Goal: Task Accomplishment & Management: Use online tool/utility

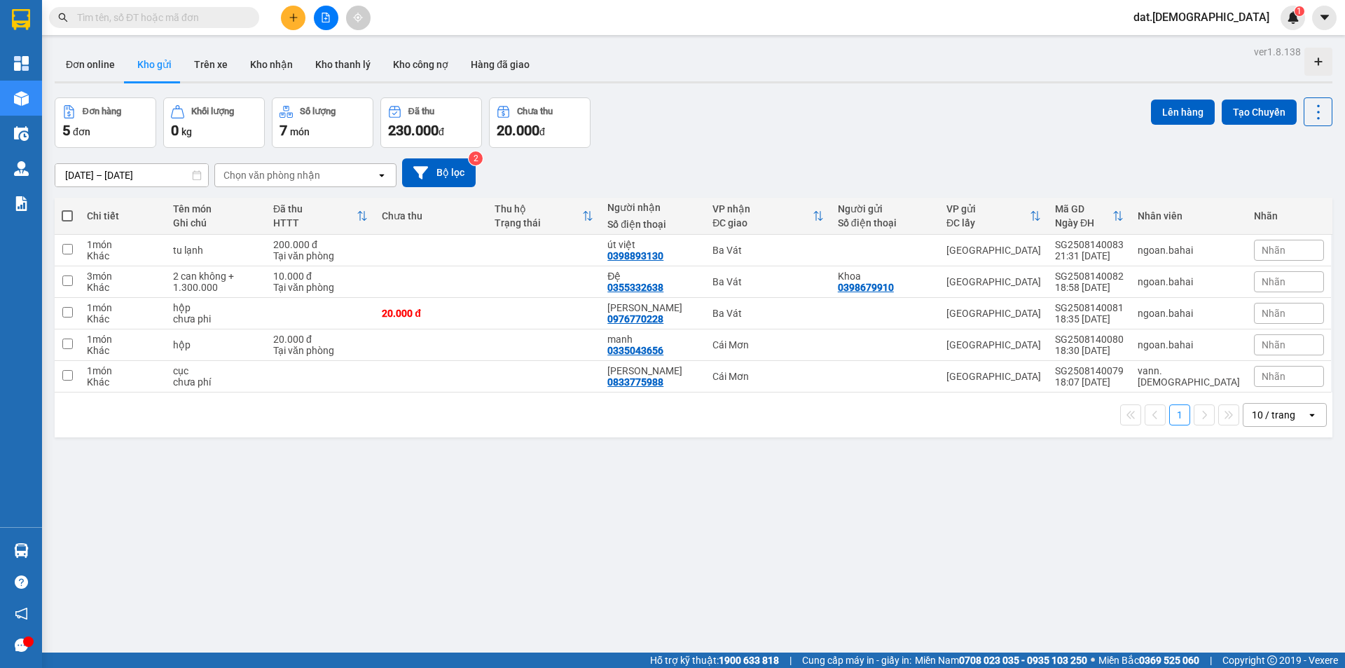
click at [385, 174] on icon "open" at bounding box center [381, 175] width 11 height 11
click at [291, 196] on div "Ba Vát" at bounding box center [305, 204] width 182 height 25
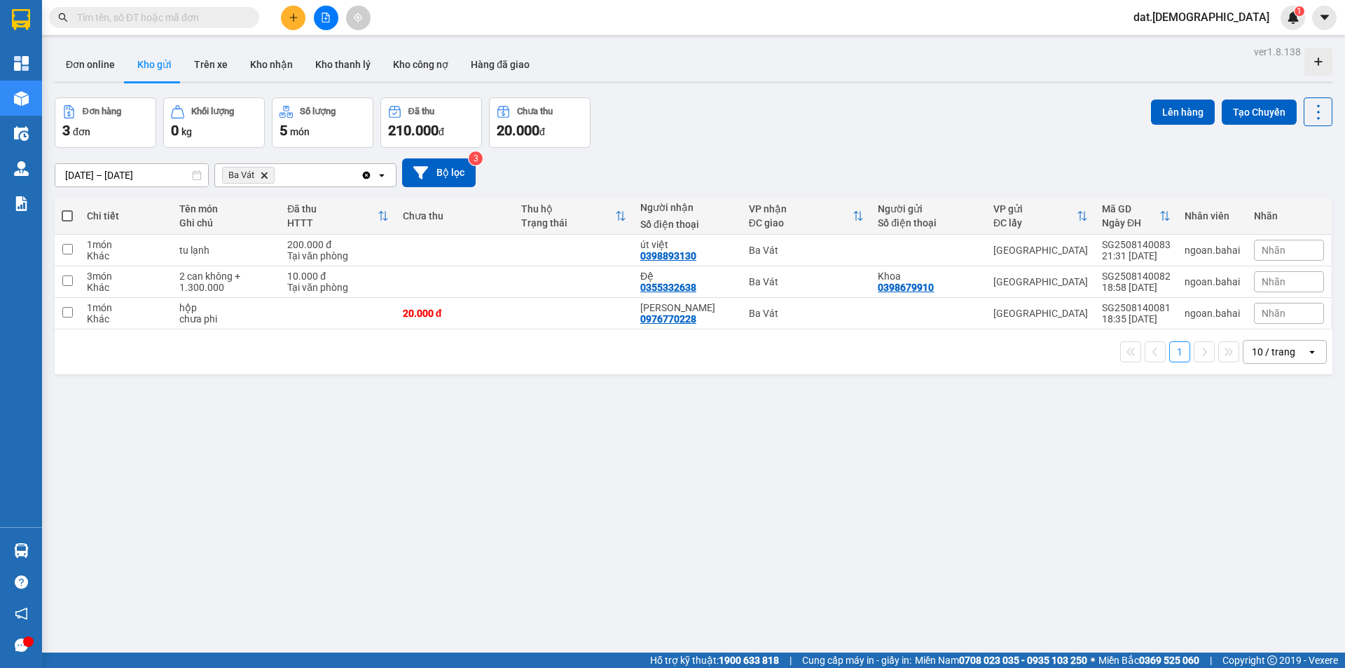
click at [383, 173] on icon "open" at bounding box center [381, 175] width 11 height 11
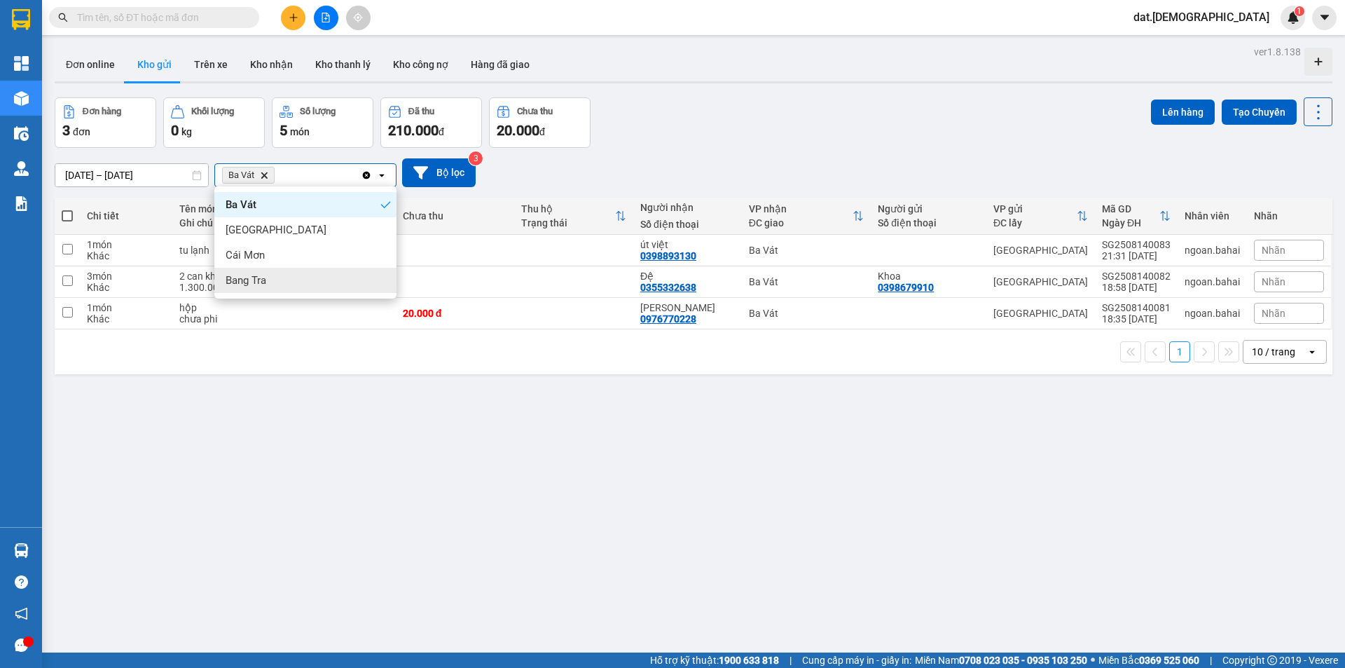
click at [287, 281] on div "Bang Tra" at bounding box center [305, 280] width 182 height 25
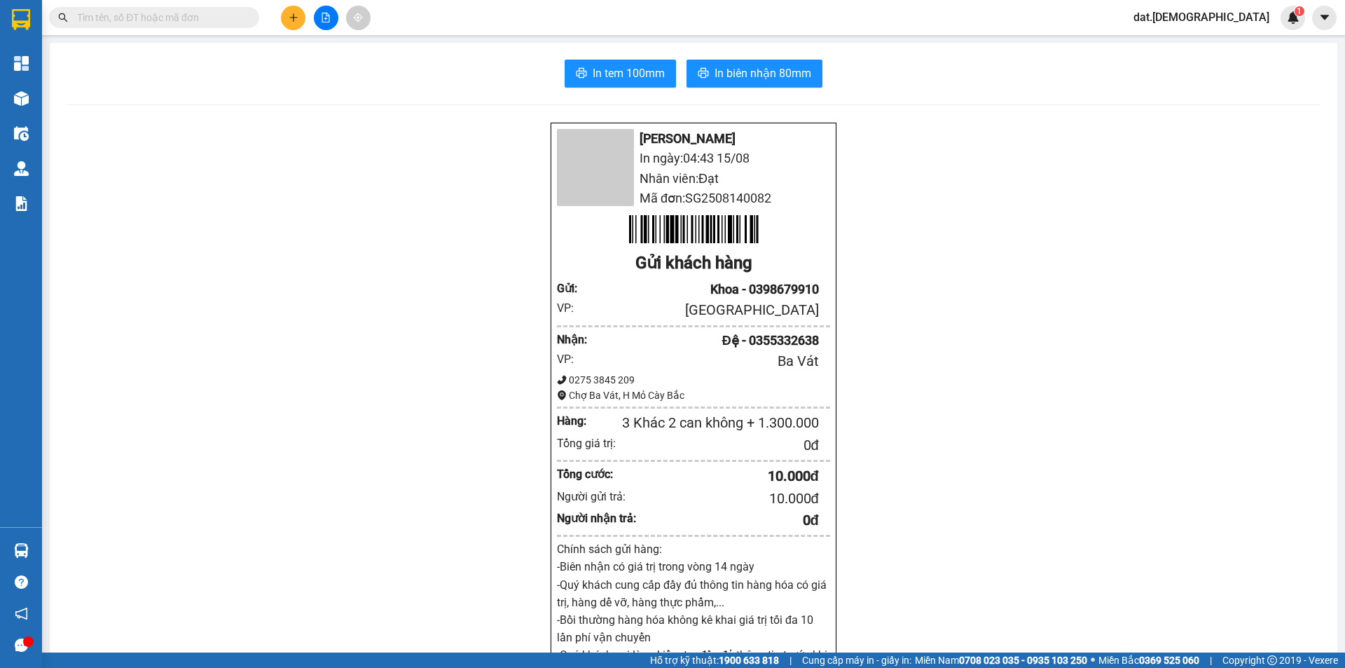
click at [412, 302] on div "Bá Hải In ngày: 04:43 15/08 Nhân viên: Đạt Mã đơn: SG2508140082 Gửi khách hàng …" at bounding box center [694, 591] width 1254 height 939
click at [1134, 242] on div "Bá Hải In ngày: 04:43 15/08 Nhân viên: Đạt Mã đơn: SG2508140082 Gửi khách hàng …" at bounding box center [694, 591] width 1254 height 939
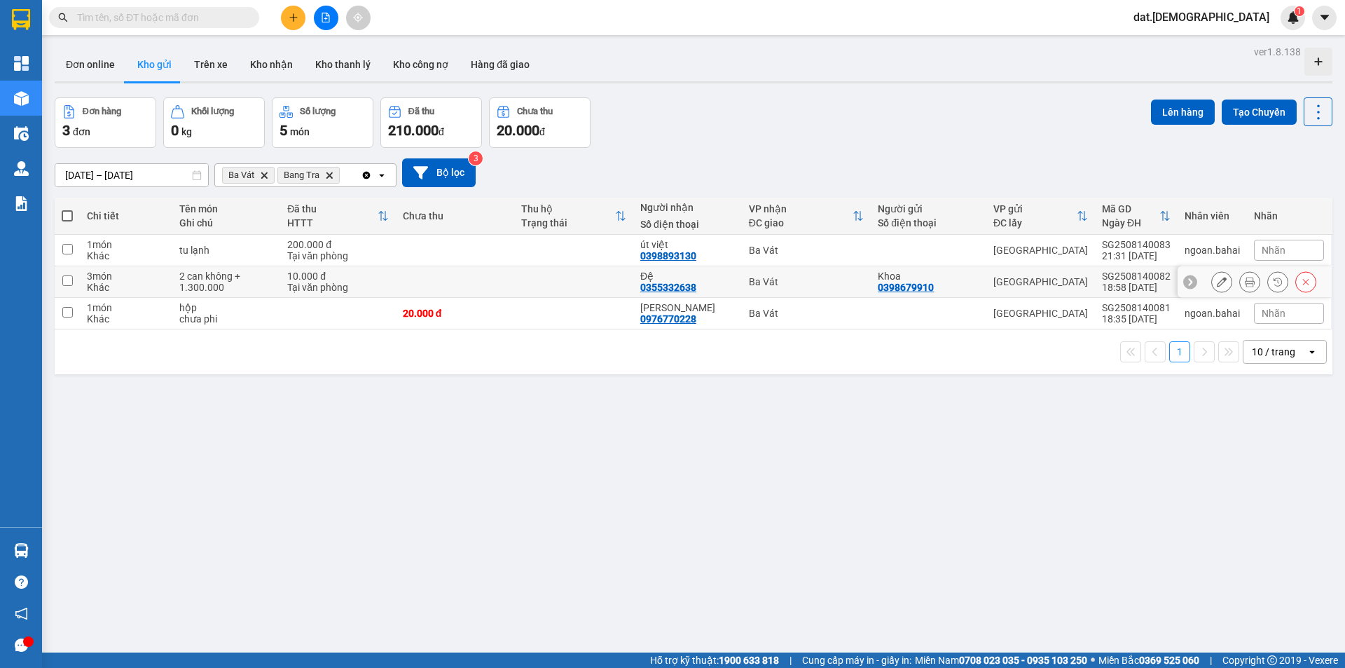
click at [352, 270] on div "10.000 đ" at bounding box center [338, 275] width 102 height 11
checkbox input "true"
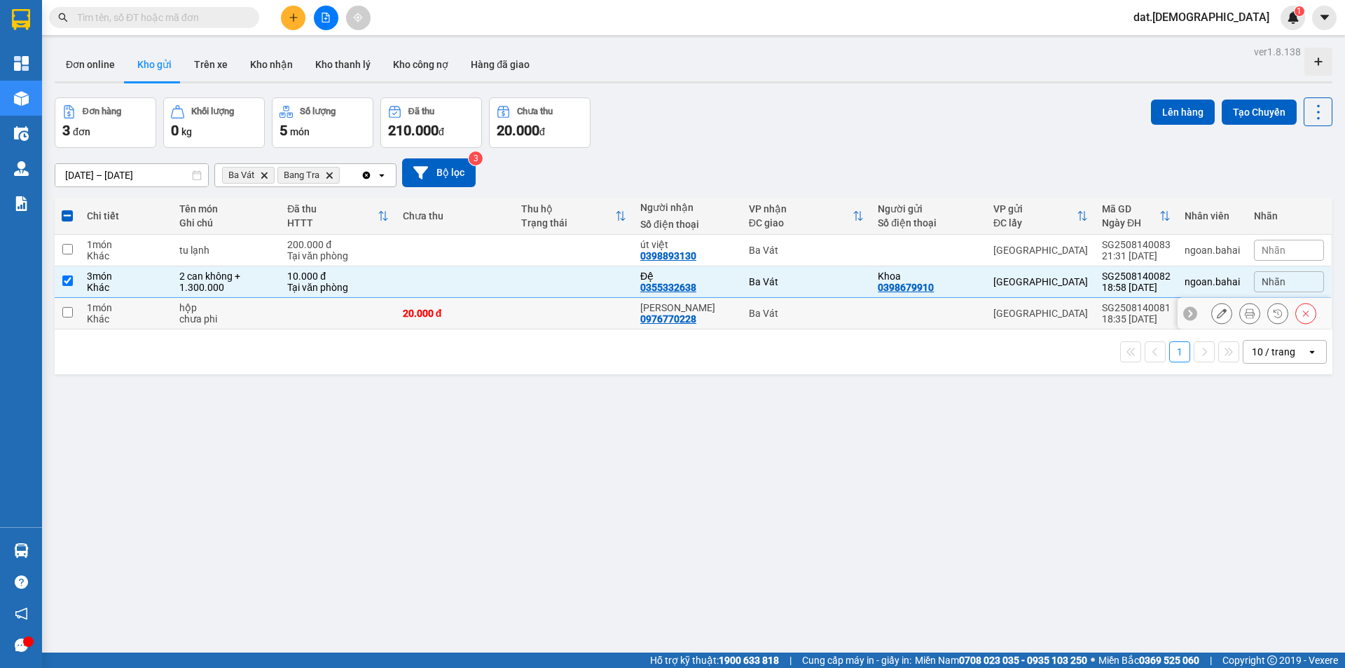
click at [329, 312] on td at bounding box center [338, 314] width 116 height 32
checkbox input "true"
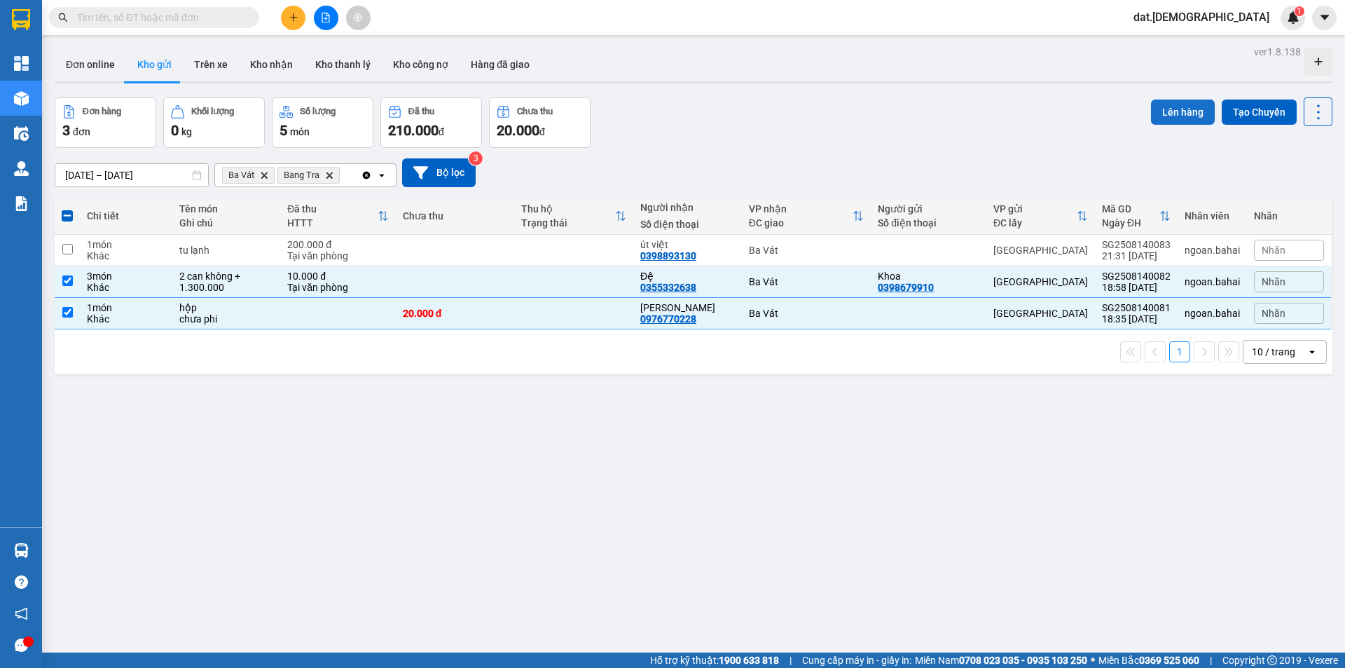
click at [1183, 103] on button "Lên hàng" at bounding box center [1183, 111] width 64 height 25
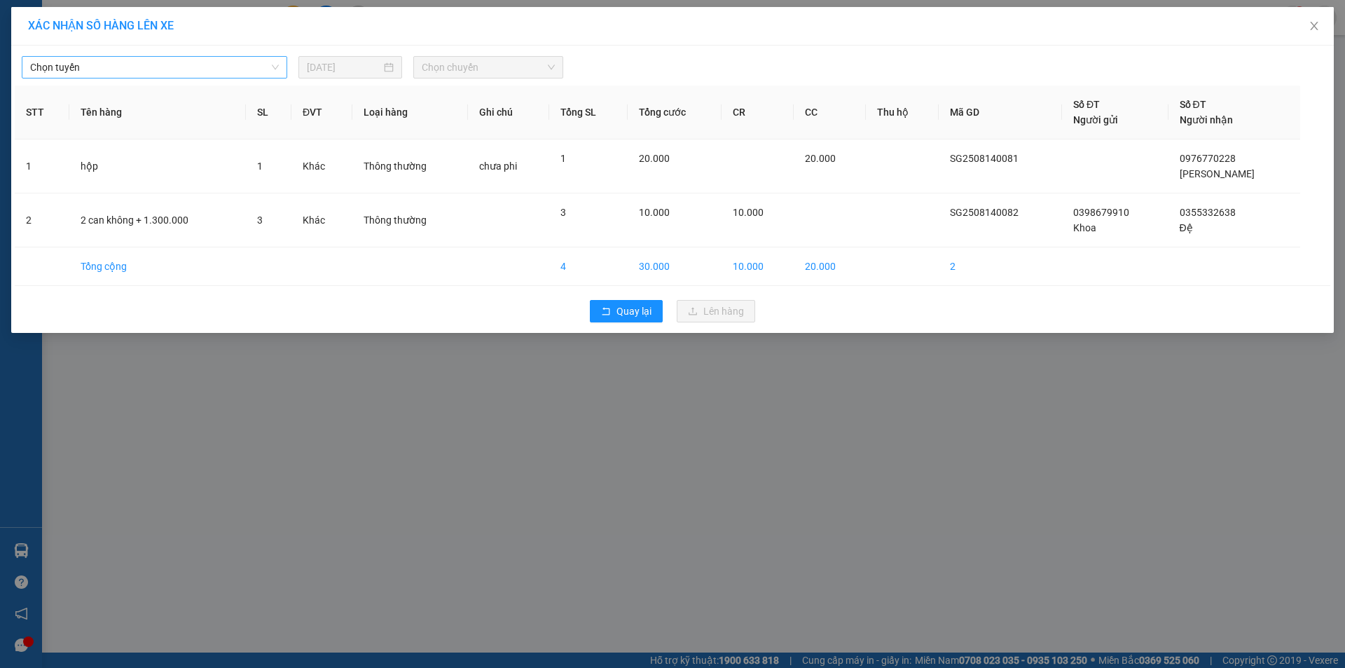
click at [216, 67] on span "Chọn tuyến" at bounding box center [154, 67] width 249 height 21
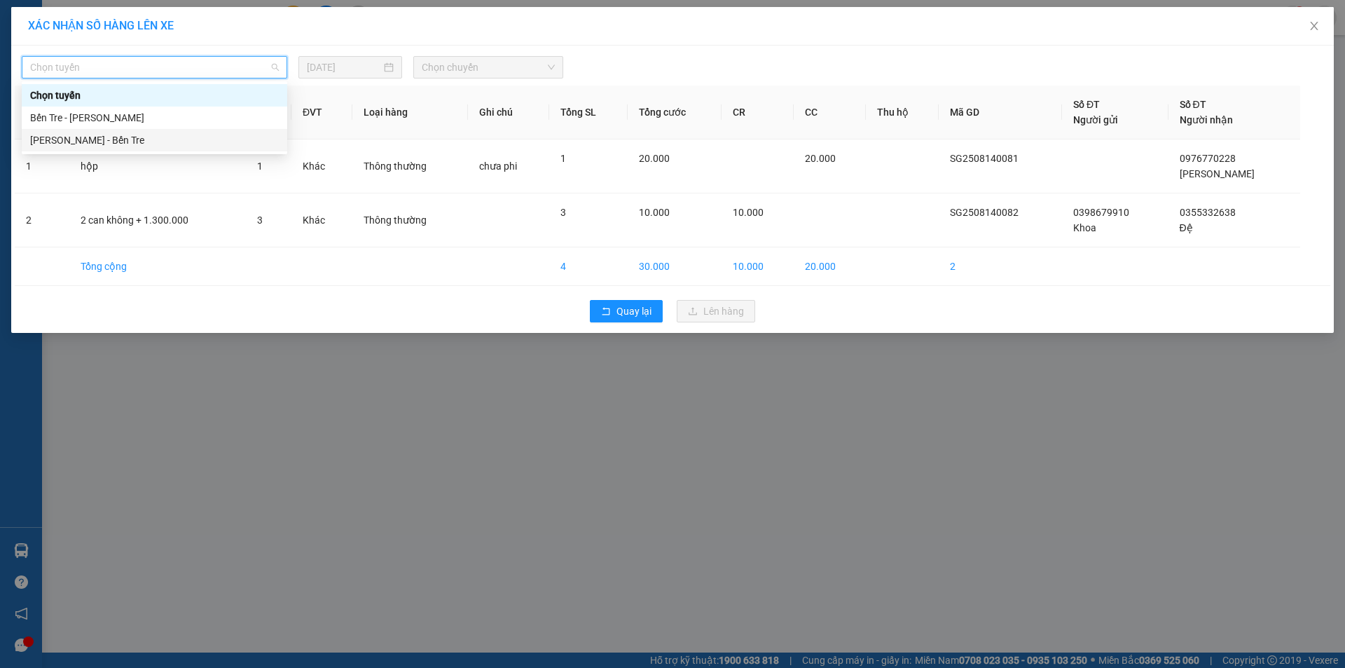
click at [124, 137] on div "[PERSON_NAME] - Bến Tre" at bounding box center [154, 139] width 249 height 15
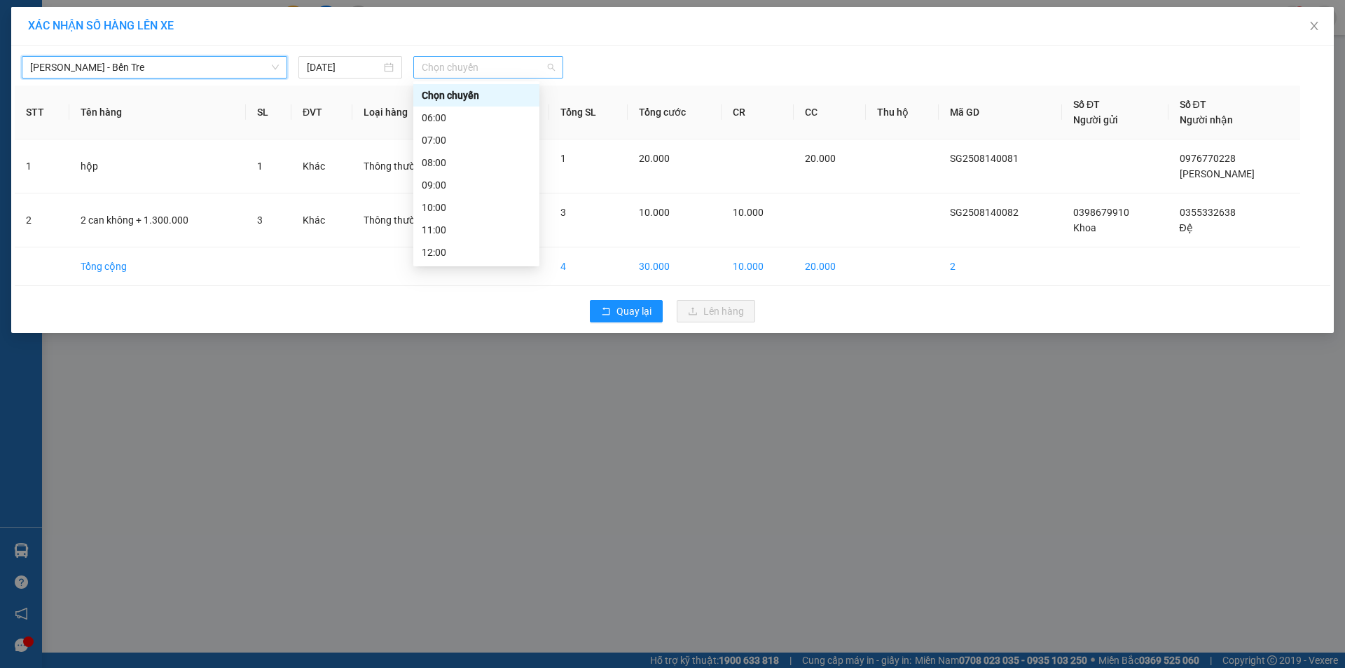
click at [488, 74] on span "Chọn chuyến" at bounding box center [488, 67] width 133 height 21
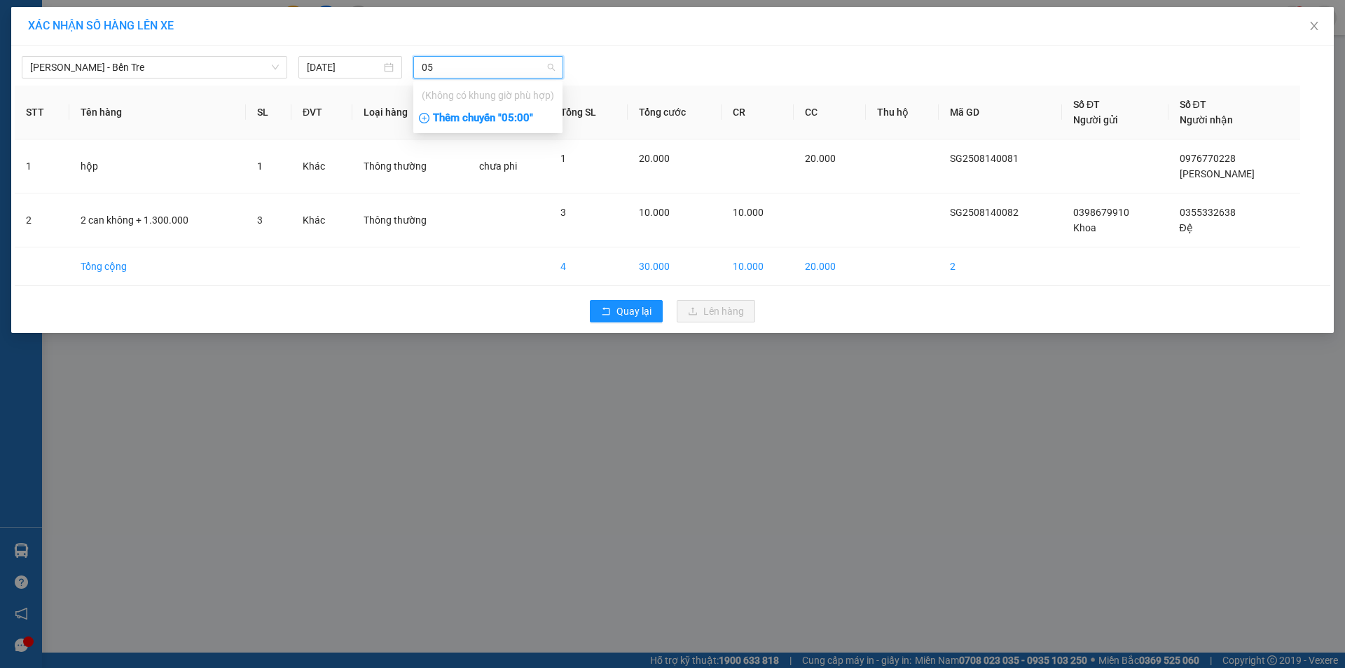
type input "05"
click at [515, 119] on div "Thêm chuyến " 05:00 "" at bounding box center [487, 118] width 149 height 24
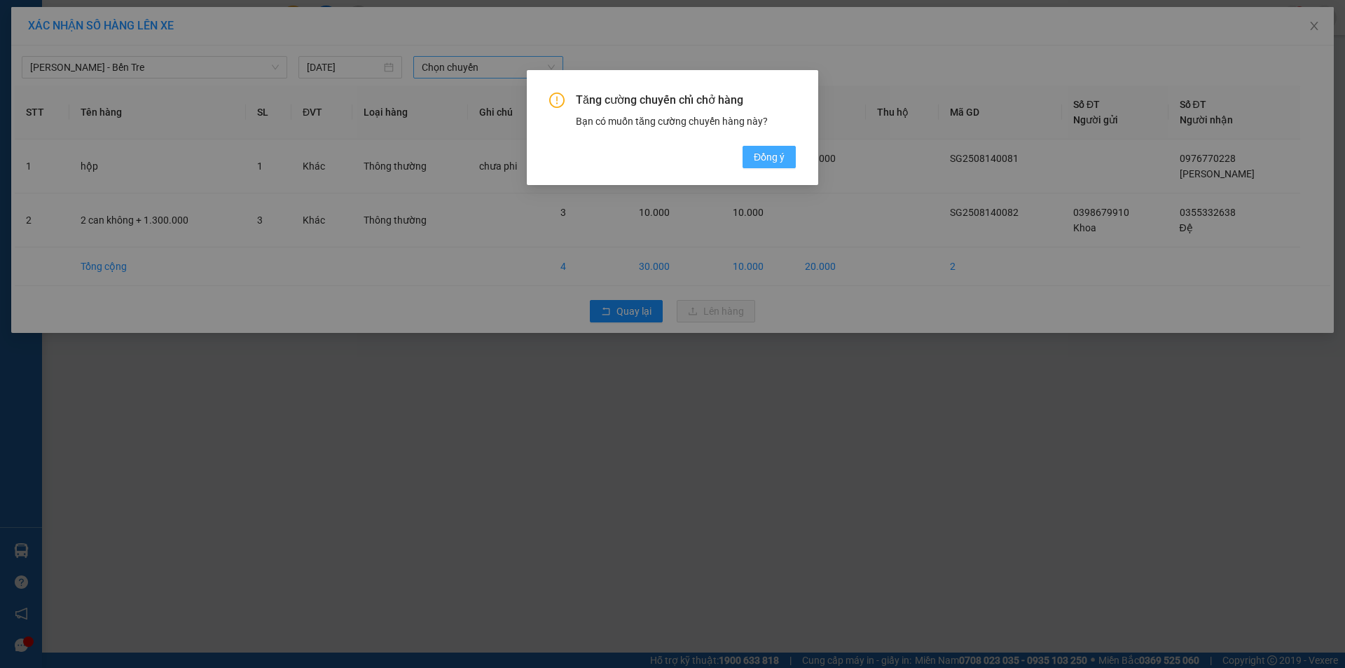
click at [769, 156] on span "Đồng ý" at bounding box center [769, 156] width 31 height 15
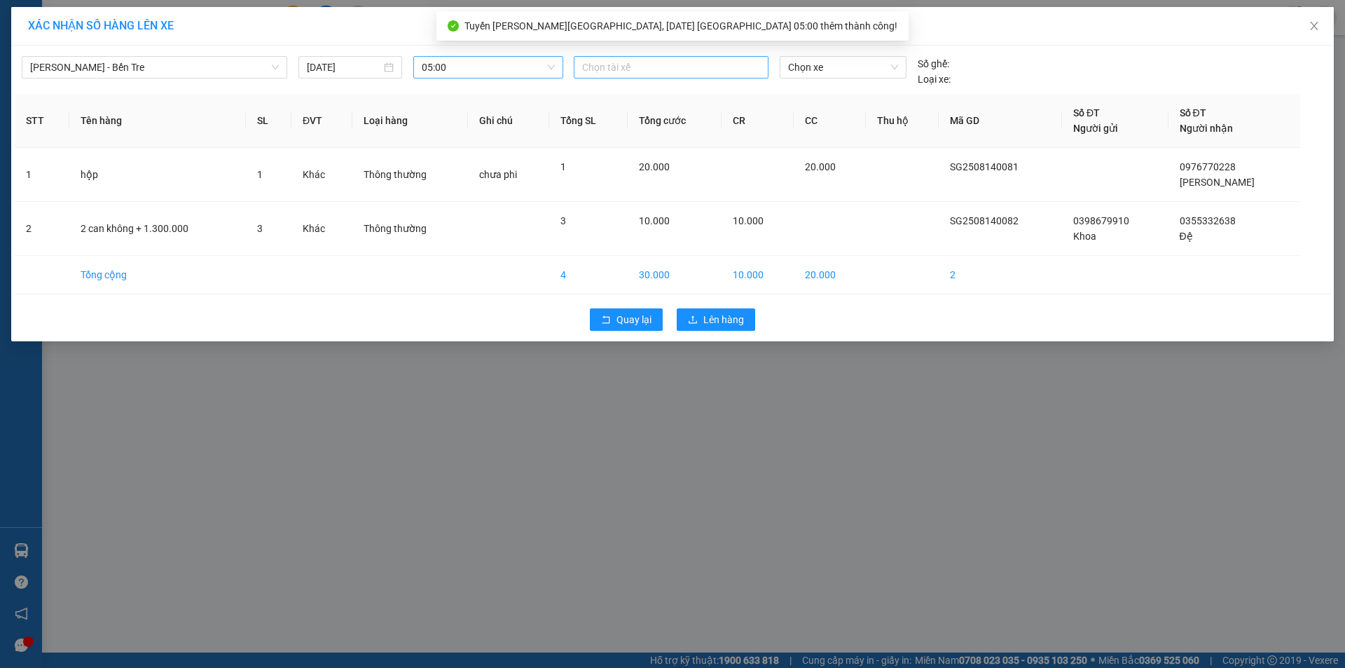
click at [688, 65] on div at bounding box center [671, 67] width 188 height 17
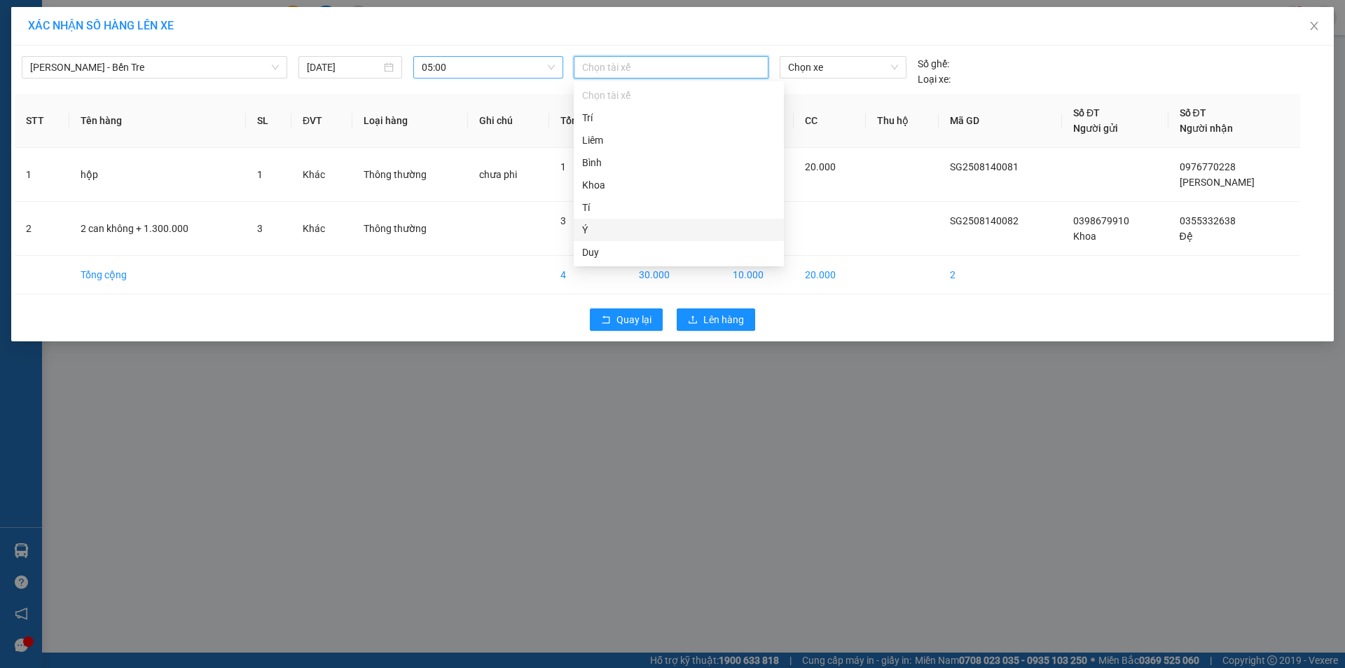
click at [618, 232] on div "Ý" at bounding box center [678, 229] width 193 height 15
click at [820, 66] on span "Chọn xe" at bounding box center [842, 67] width 109 height 21
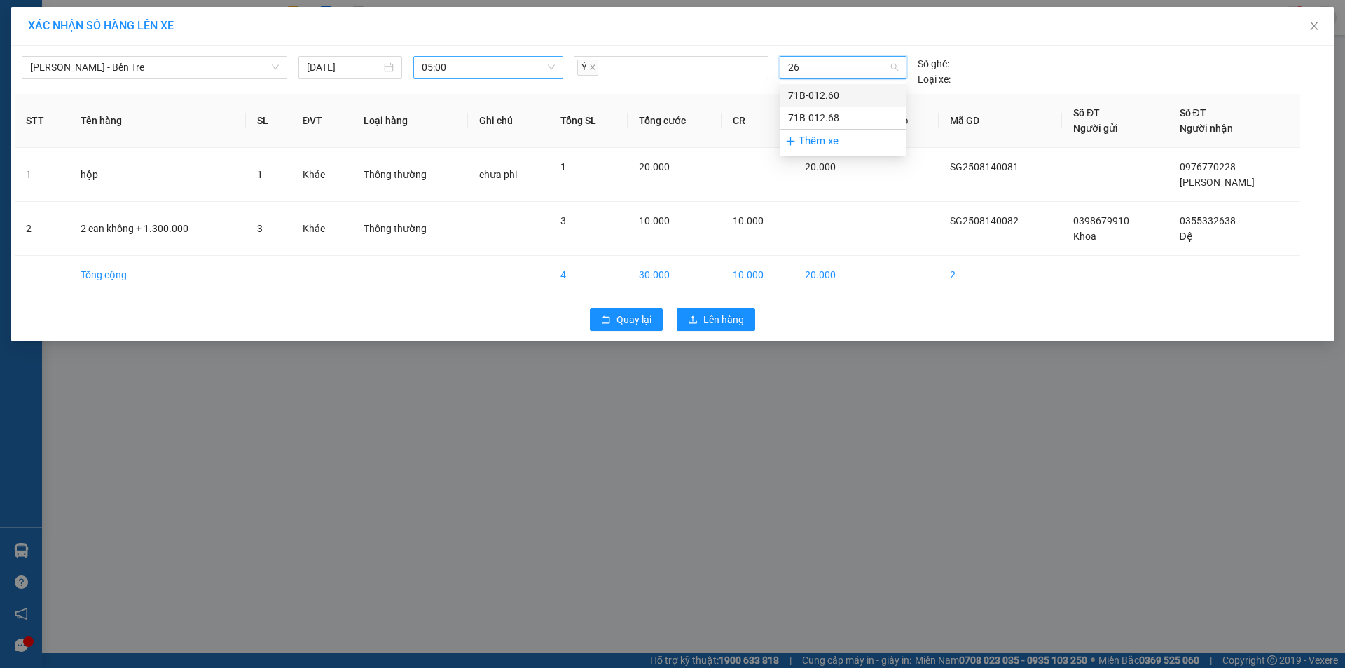
type input "268"
click at [830, 90] on div "71B-012.68" at bounding box center [842, 95] width 109 height 15
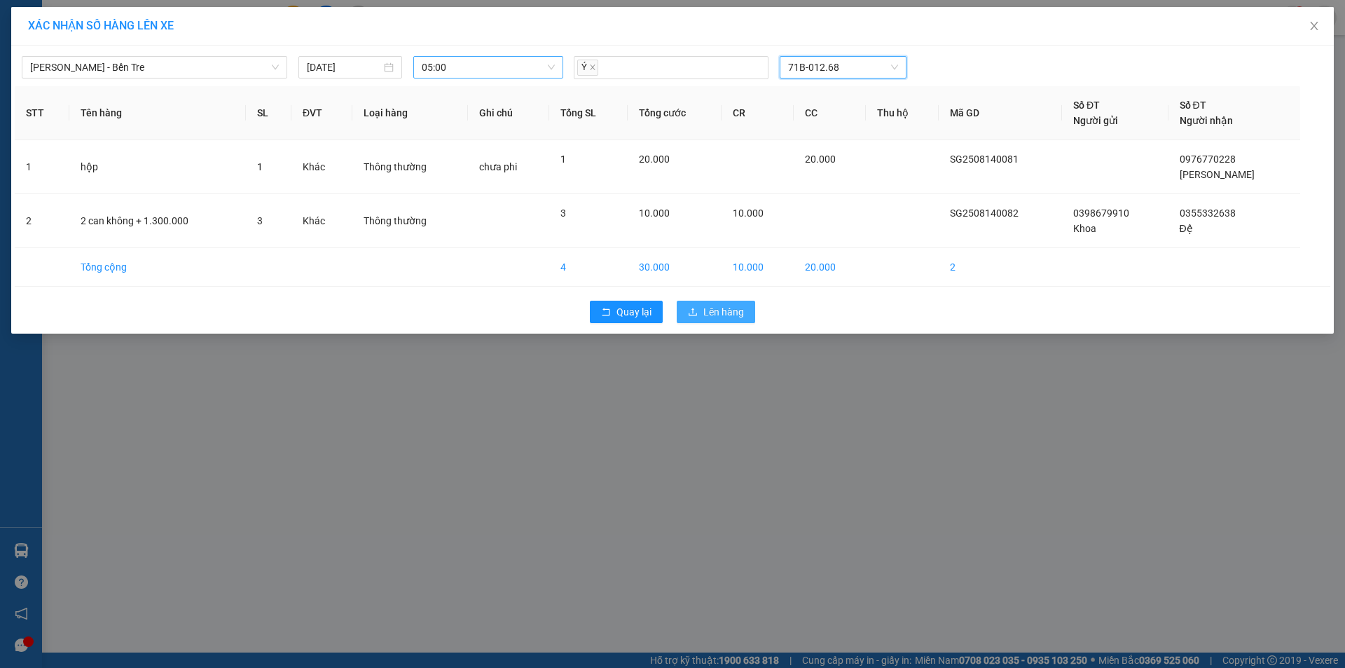
click at [724, 314] on span "Lên hàng" at bounding box center [723, 311] width 41 height 15
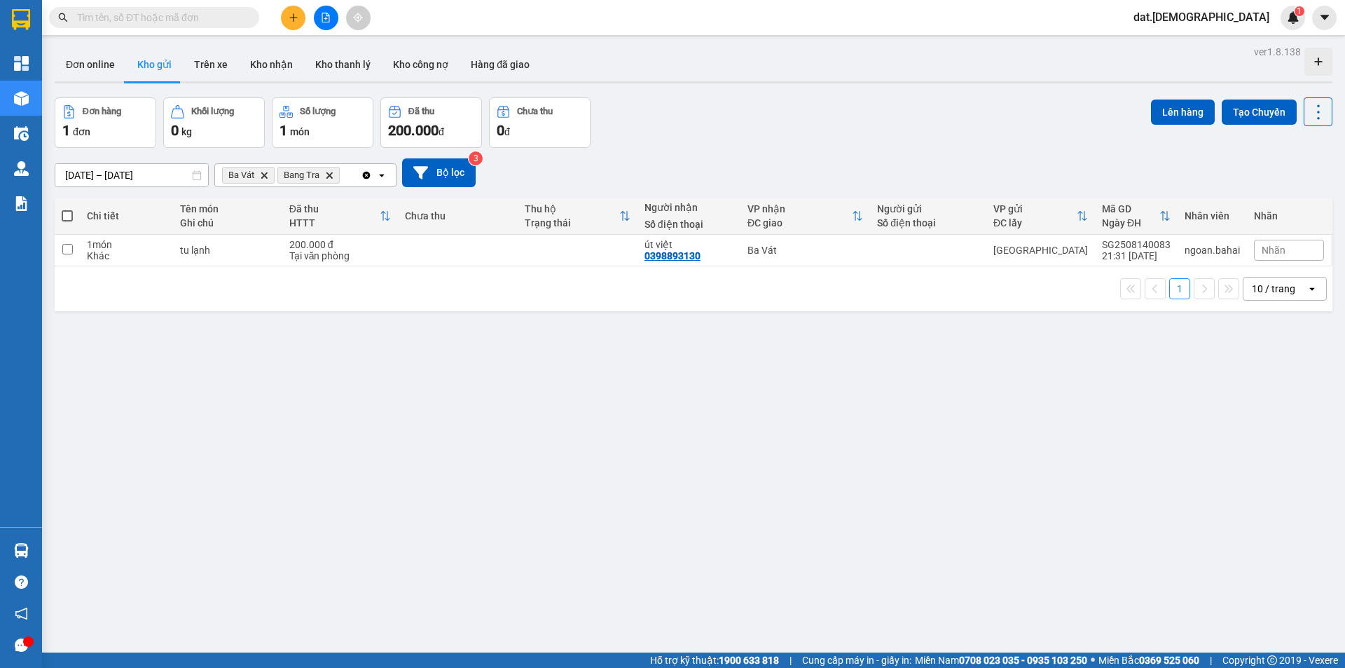
click at [266, 172] on icon "Delete" at bounding box center [264, 175] width 8 height 8
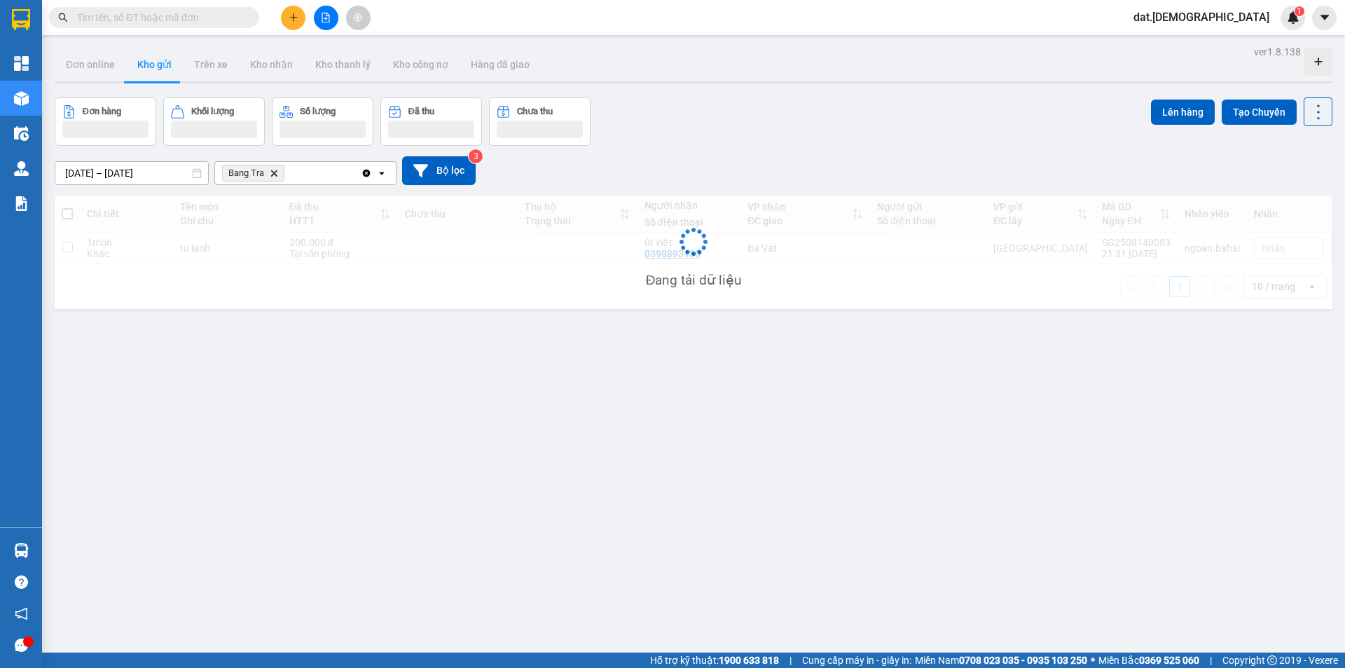
click at [275, 172] on icon "Bang Tra, close by backspace" at bounding box center [274, 173] width 6 height 6
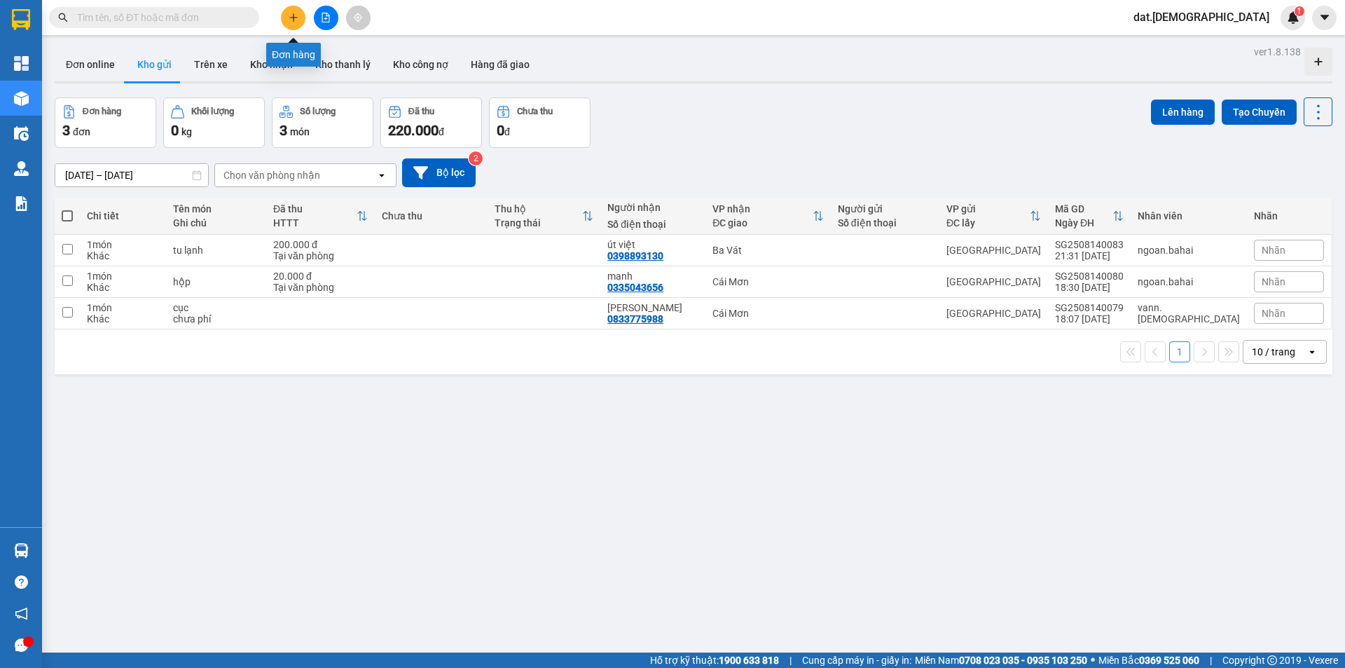
click at [294, 16] on icon "plus" at bounding box center [294, 18] width 10 height 10
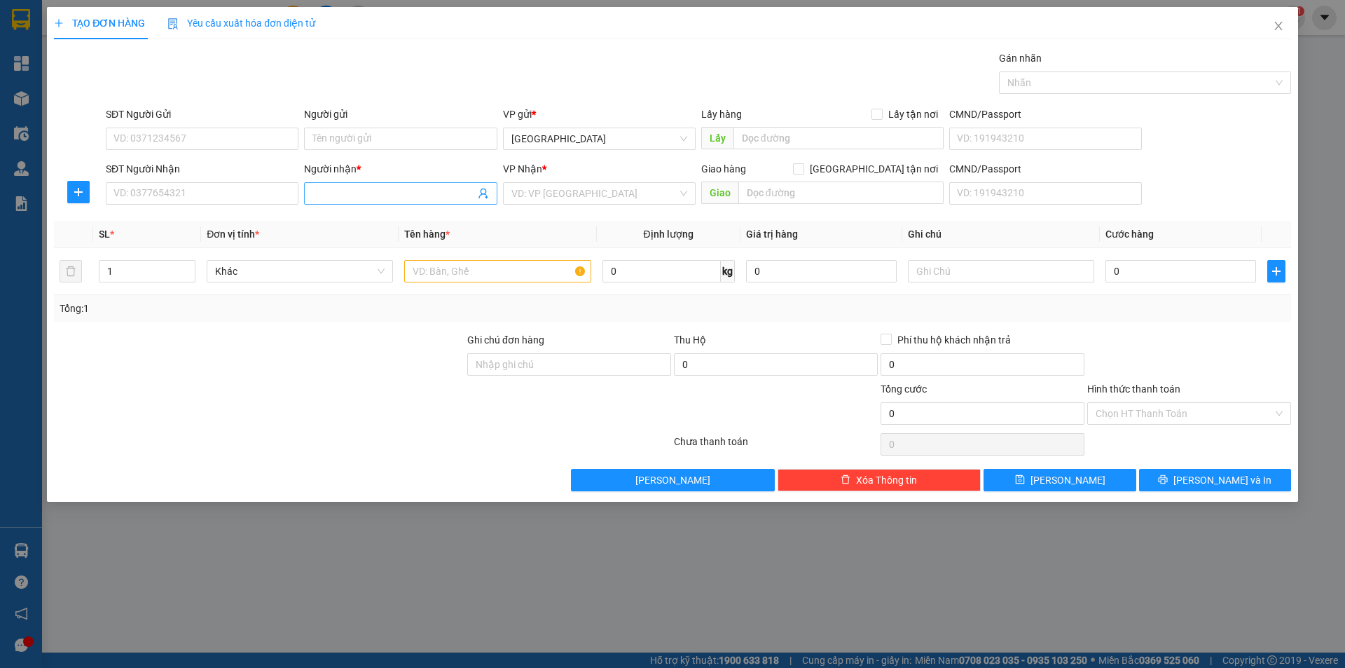
click at [349, 191] on input "Người nhận *" at bounding box center [393, 193] width 162 height 15
type input "A"
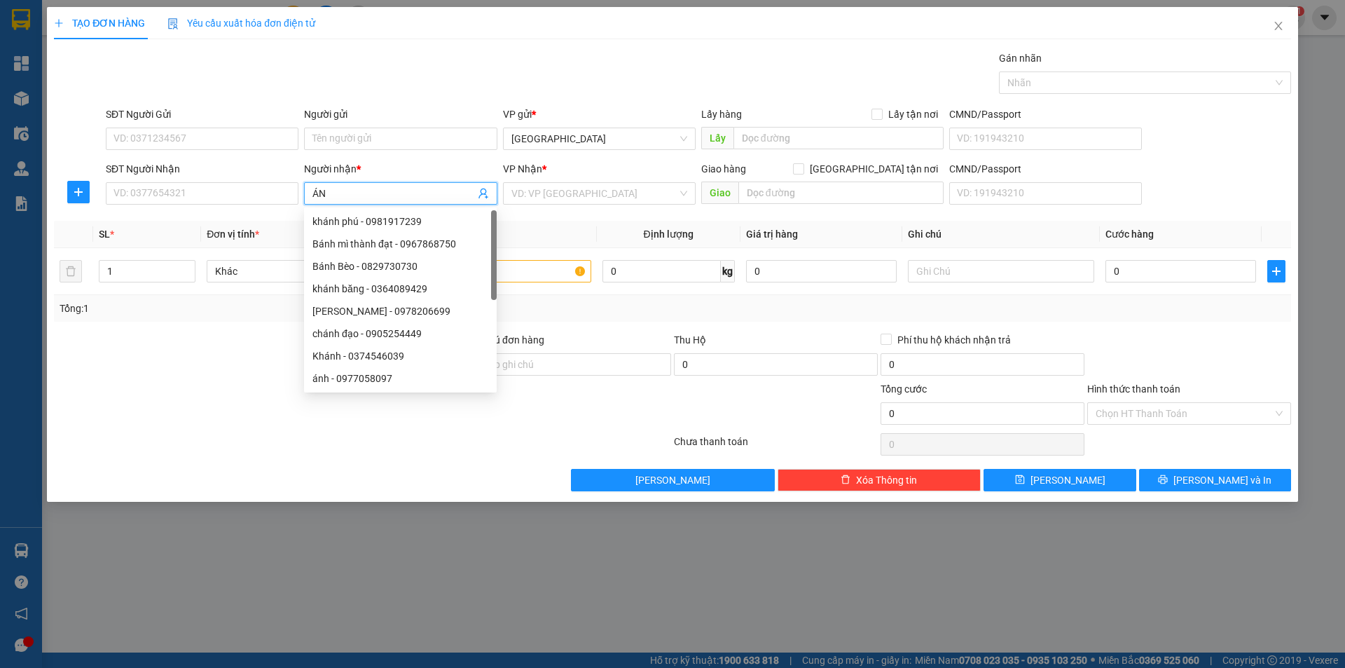
type input "Á"
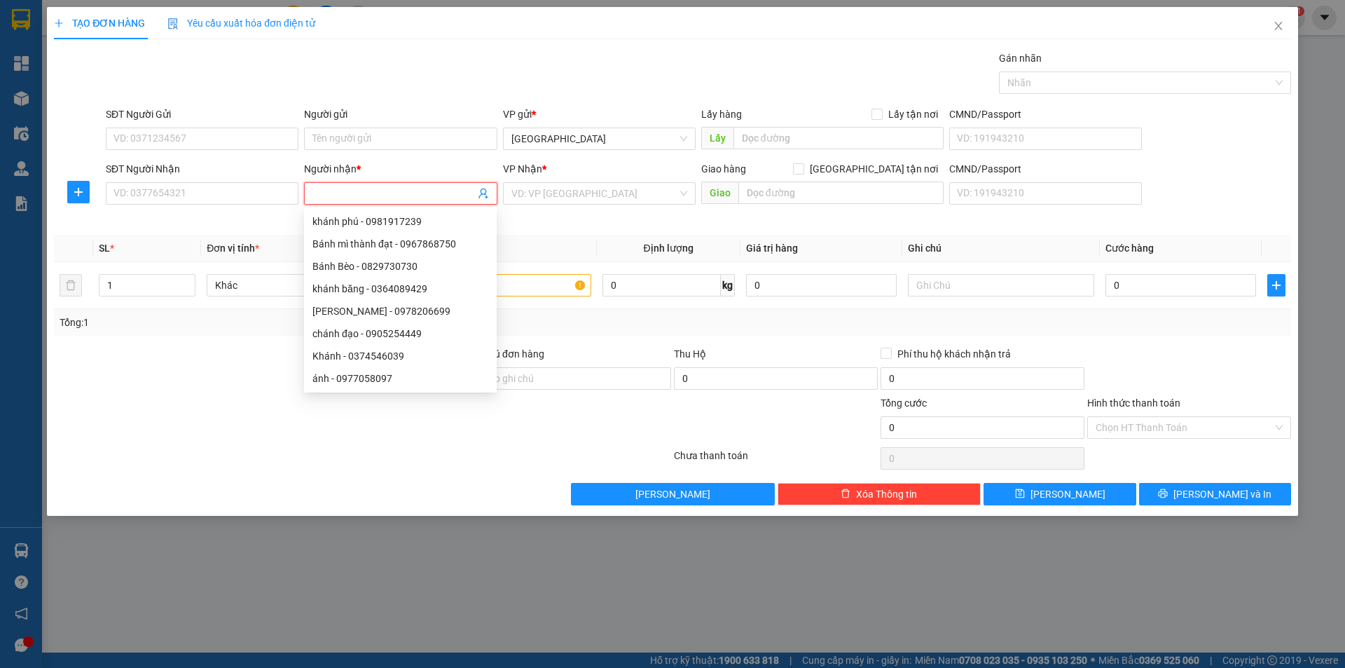
type input "a"
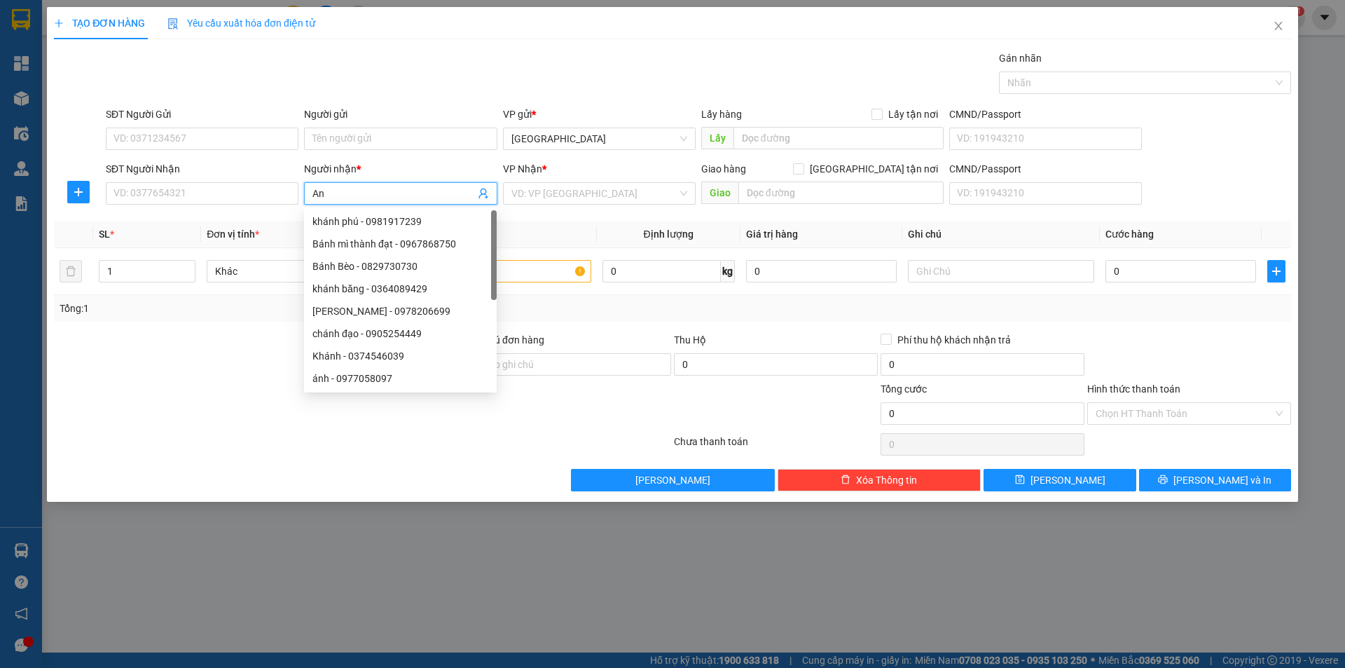
type input "A"
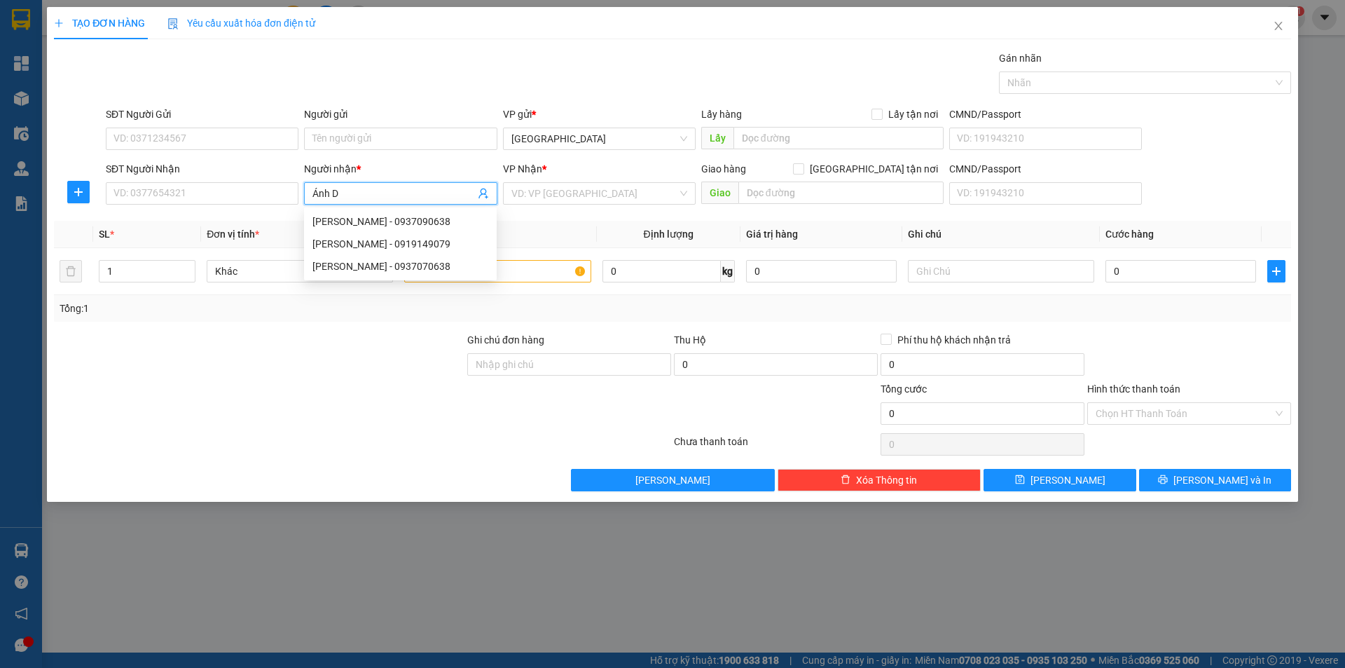
type input "Ánh Dư"
click at [384, 213] on div "[PERSON_NAME] - 0937090638" at bounding box center [400, 221] width 193 height 22
type input "0937090638"
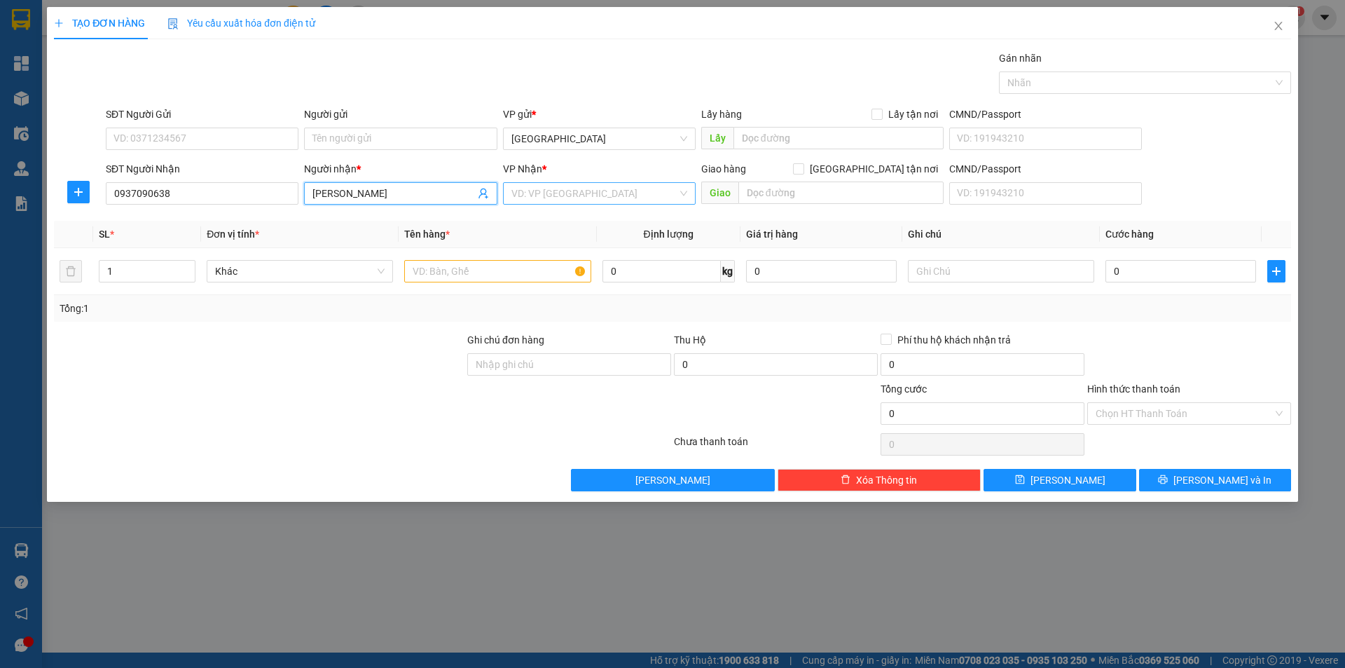
type input "[PERSON_NAME]"
drag, startPoint x: 654, startPoint y: 190, endPoint x: 642, endPoint y: 191, distance: 11.9
click at [654, 190] on input "search" at bounding box center [594, 193] width 166 height 21
click at [543, 266] on div "Cái Mơn" at bounding box center [599, 266] width 176 height 15
click at [450, 282] on input "text" at bounding box center [497, 271] width 186 height 22
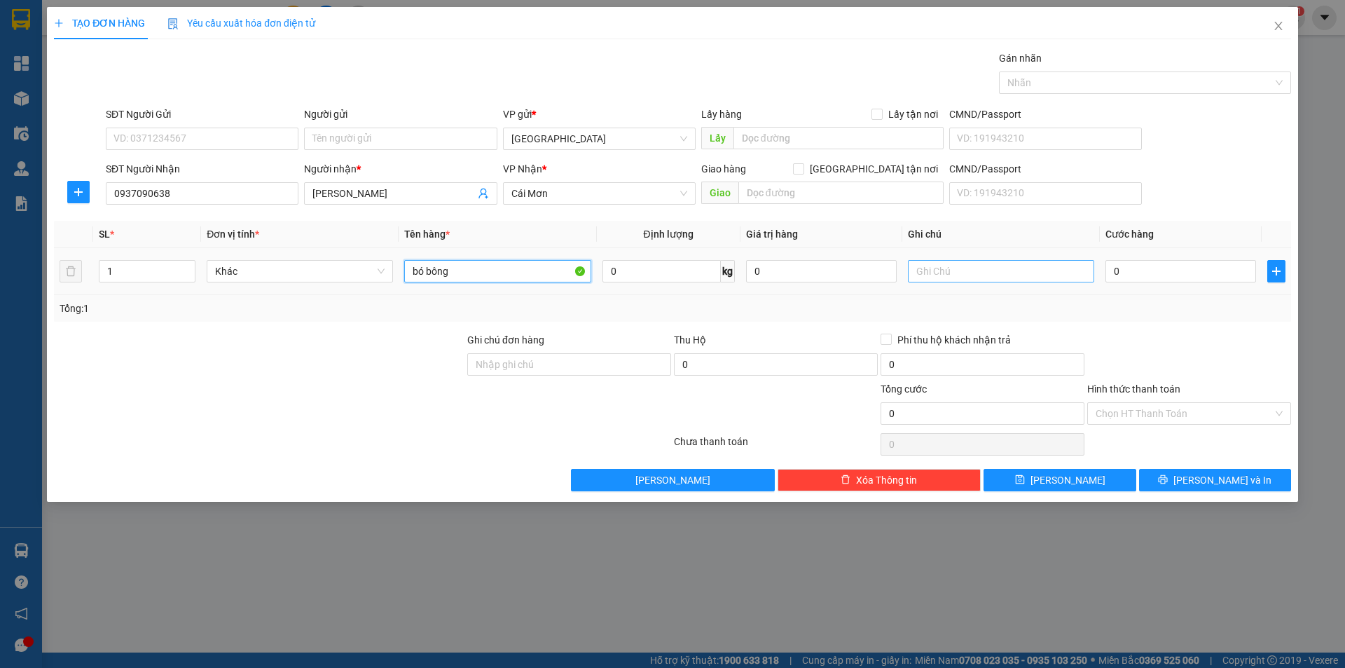
type input "bó bông"
click at [927, 271] on input "text" at bounding box center [1001, 271] width 186 height 22
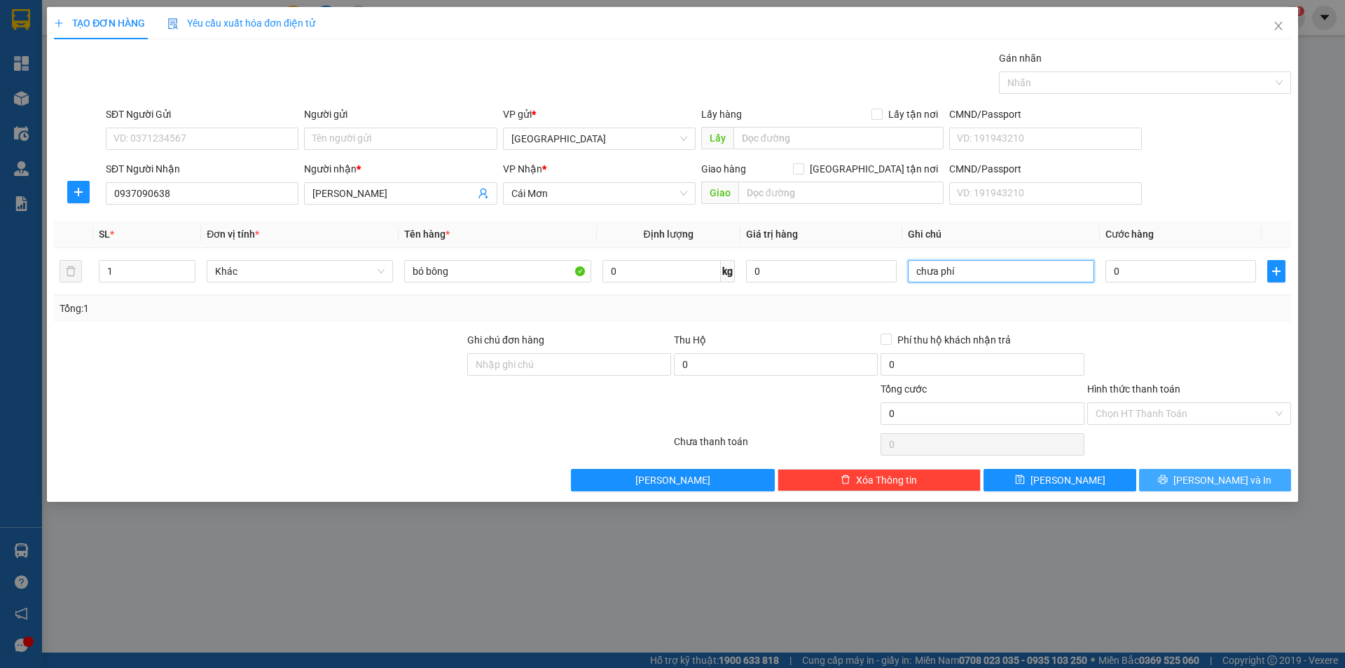
type input "chưa phí"
click at [1168, 481] on icon "printer" at bounding box center [1163, 479] width 10 height 10
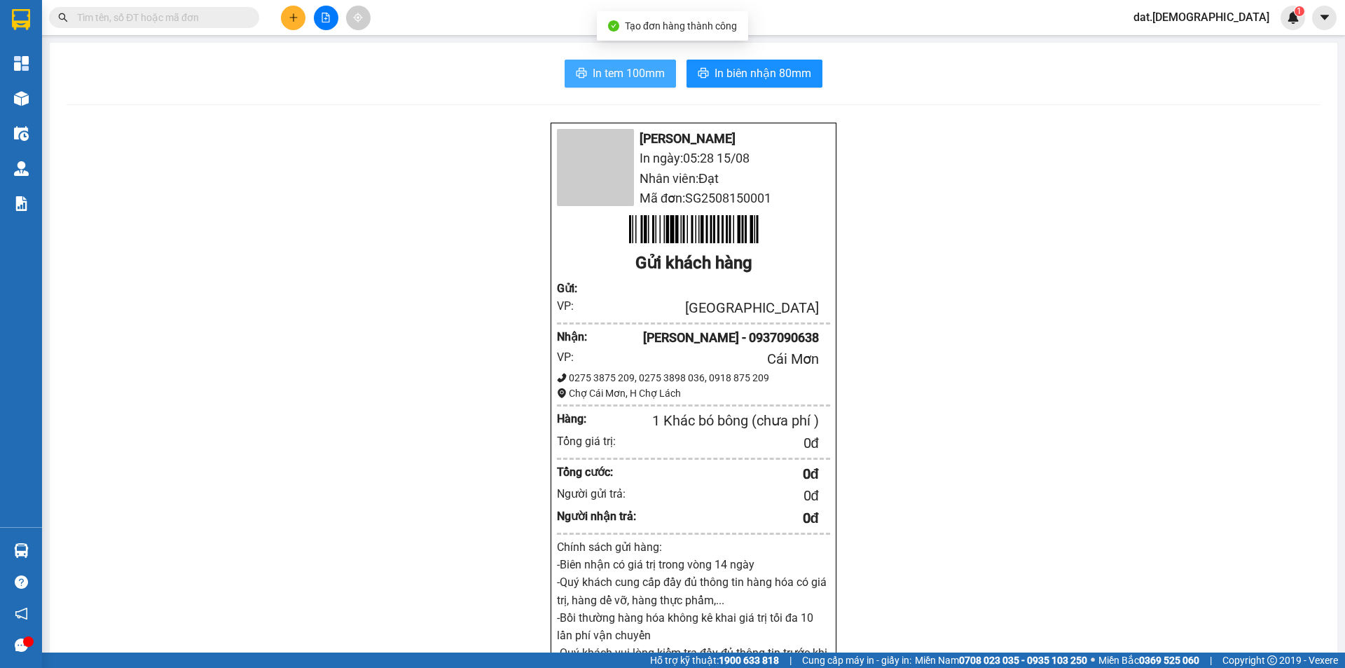
click at [618, 72] on span "In tem 100mm" at bounding box center [629, 73] width 72 height 18
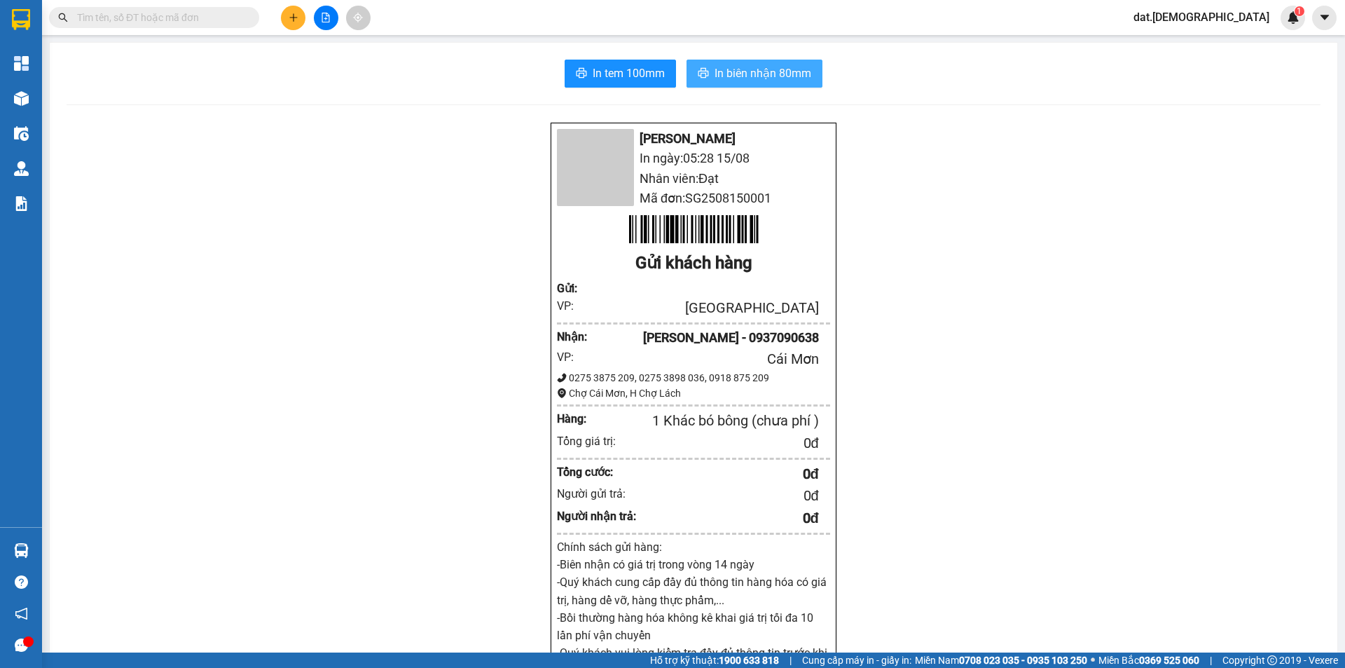
click at [715, 68] on span "In biên nhận 80mm" at bounding box center [763, 73] width 97 height 18
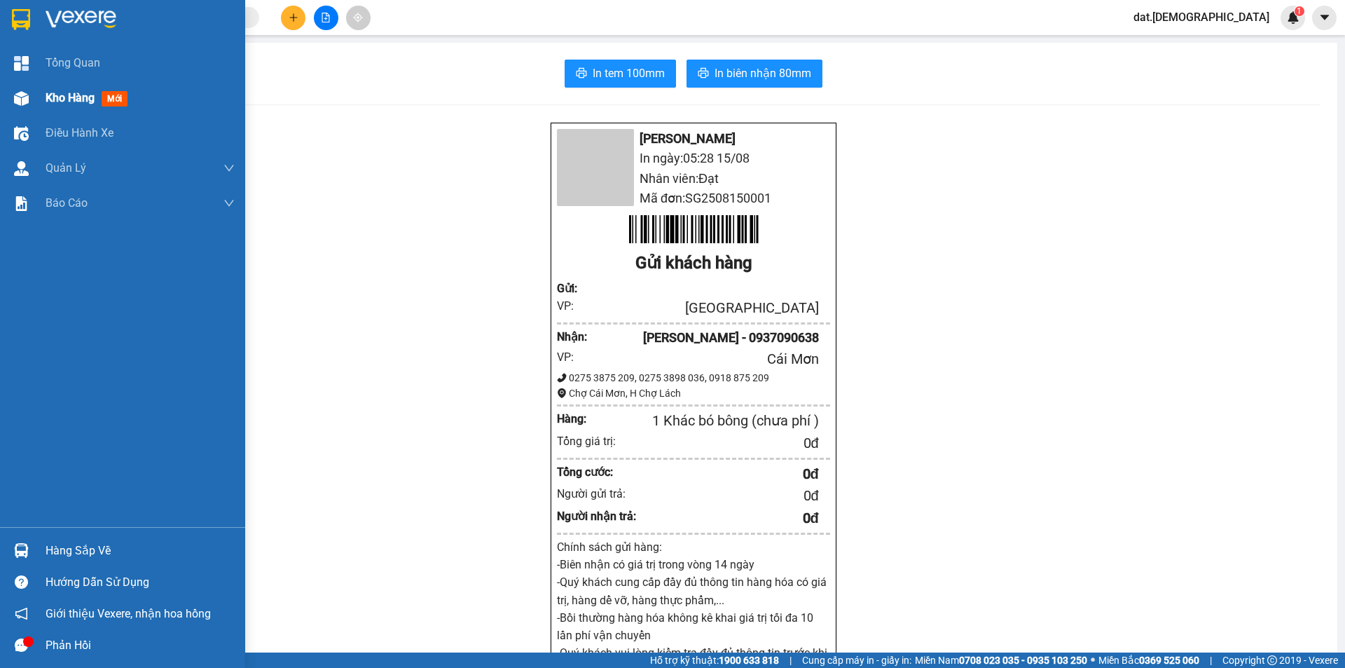
click at [125, 99] on span "mới" at bounding box center [115, 98] width 26 height 15
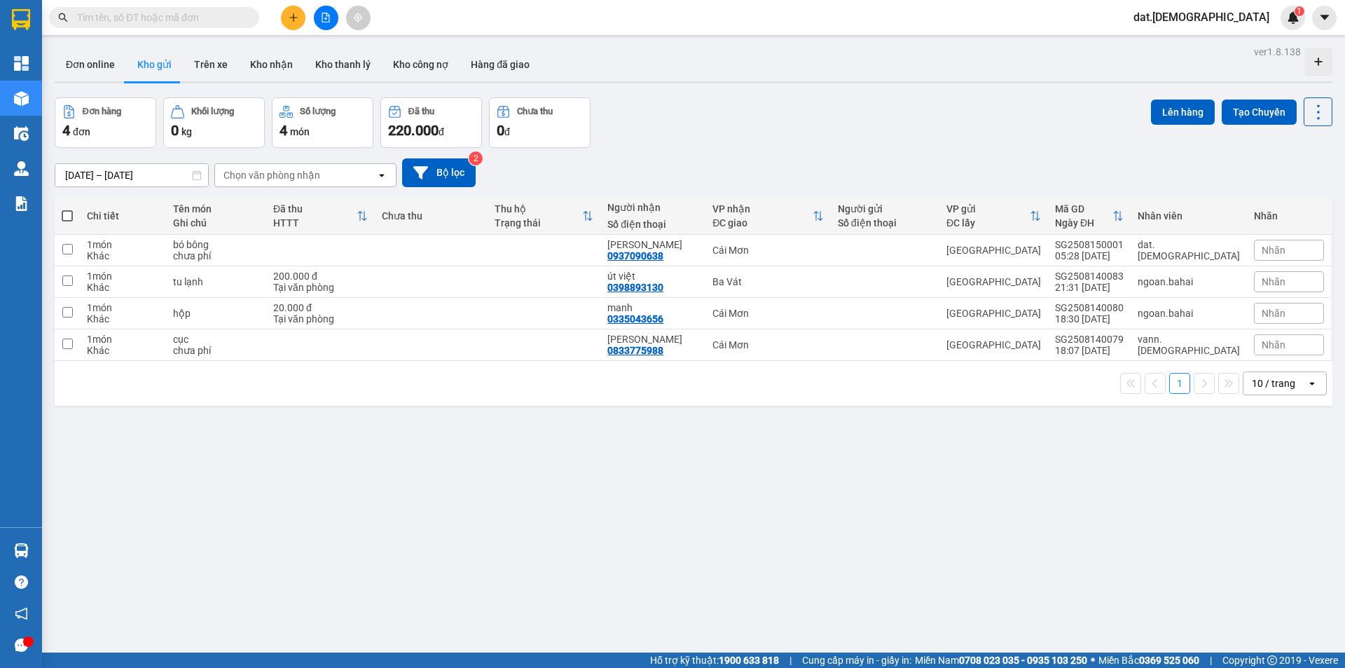
click at [62, 215] on span at bounding box center [67, 215] width 11 height 11
click at [67, 209] on input "checkbox" at bounding box center [67, 209] width 0 height 0
checkbox input "true"
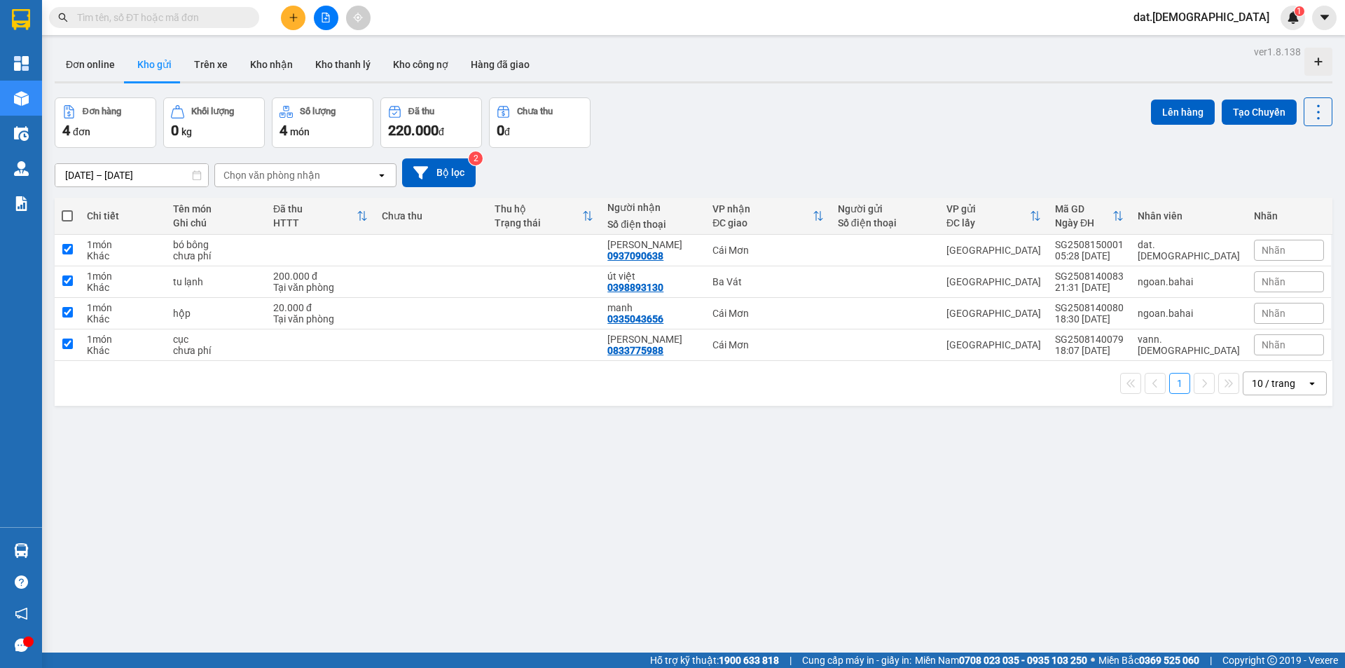
checkbox input "true"
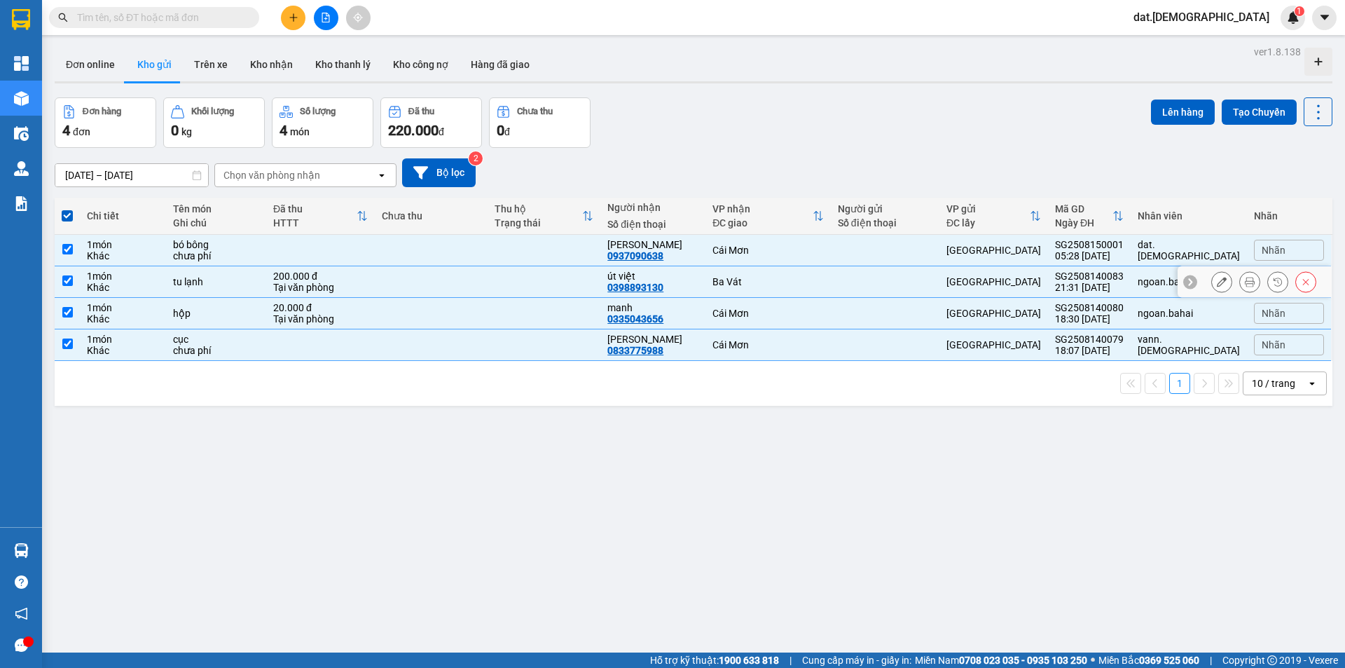
click at [288, 283] on td "200.000 đ Tại văn phòng" at bounding box center [320, 282] width 109 height 32
checkbox input "false"
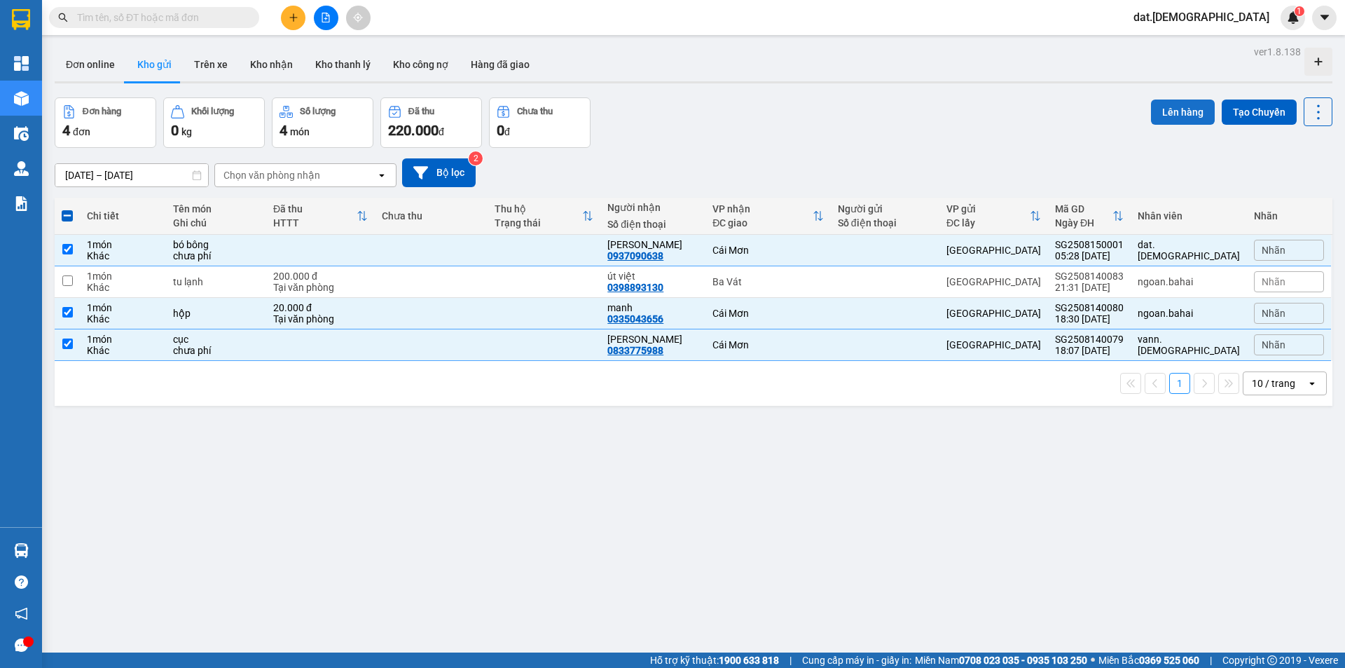
click at [1164, 118] on button "Lên hàng" at bounding box center [1183, 111] width 64 height 25
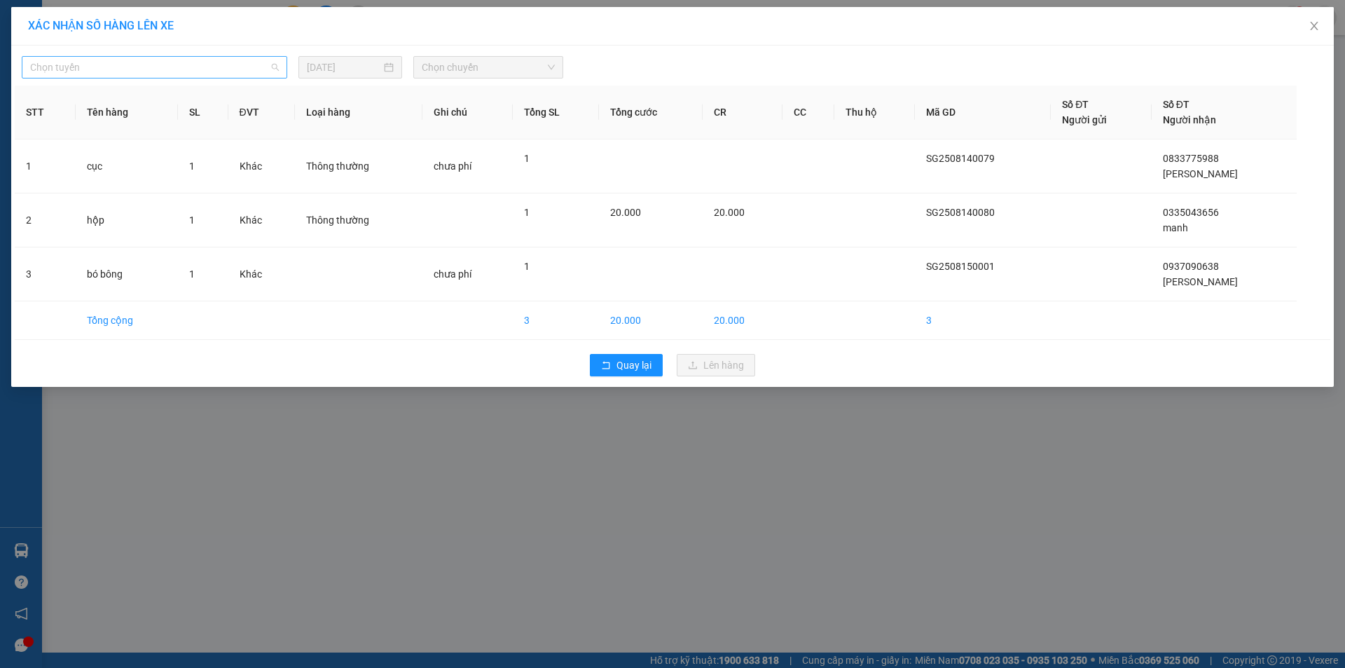
click at [235, 63] on span "Chọn tuyến" at bounding box center [154, 67] width 249 height 21
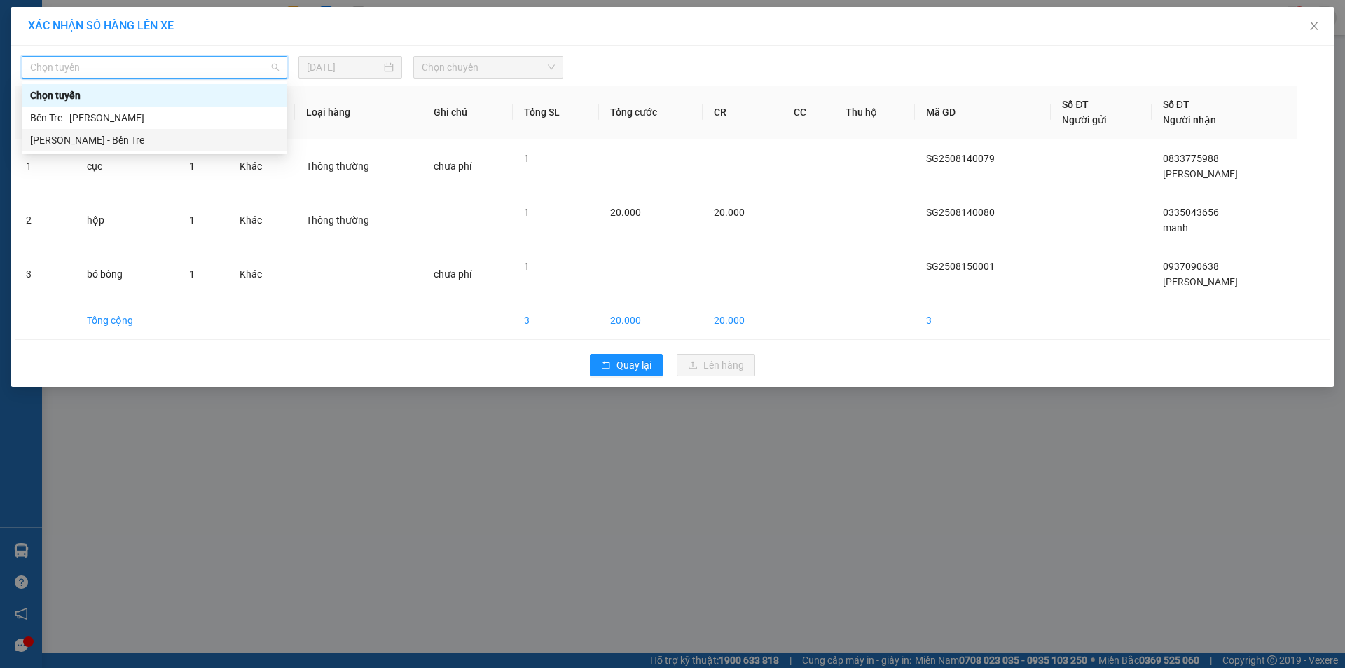
click at [91, 143] on div "[PERSON_NAME] - Bến Tre" at bounding box center [154, 139] width 249 height 15
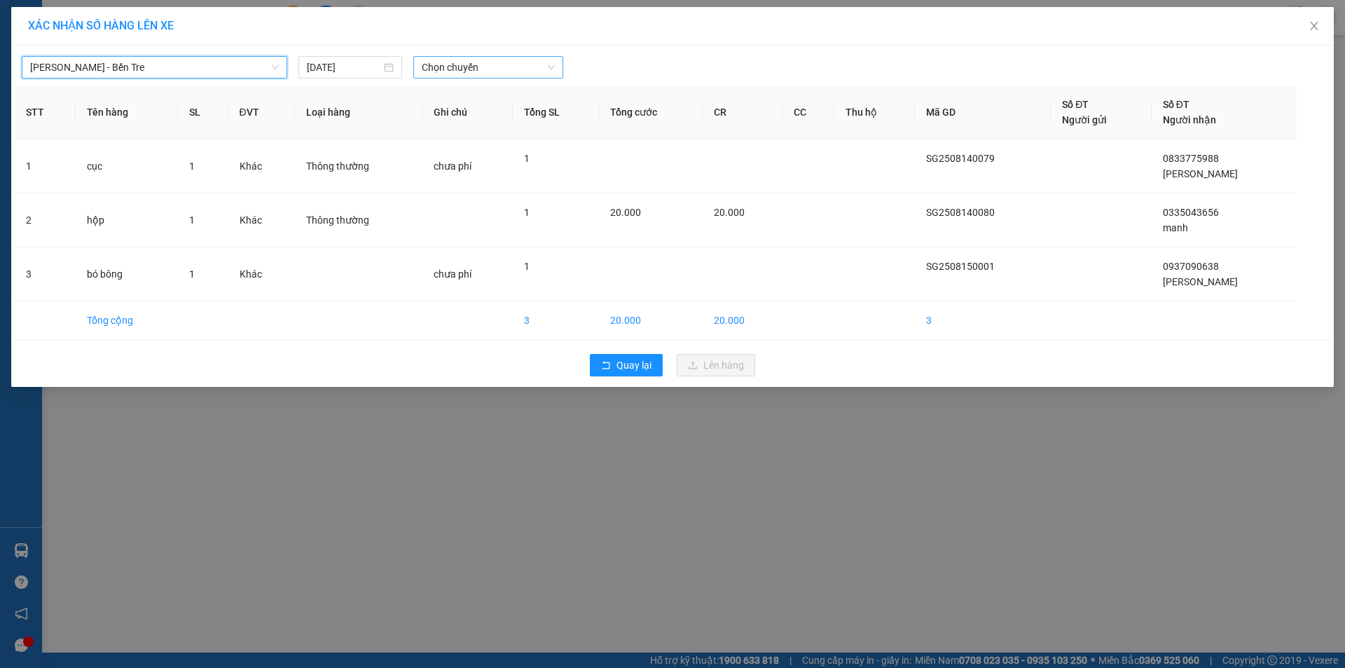
click at [500, 59] on span "Chọn chuyến" at bounding box center [488, 67] width 133 height 21
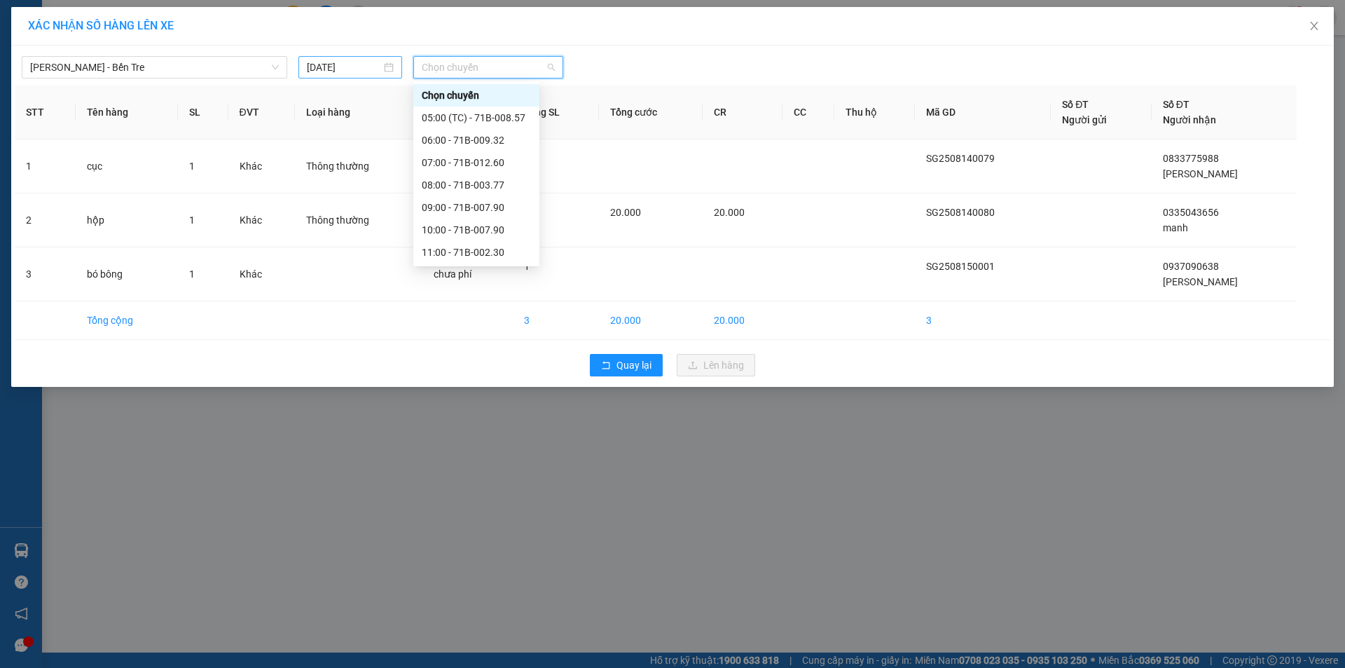
click at [390, 63] on div "[DATE]" at bounding box center [350, 67] width 87 height 15
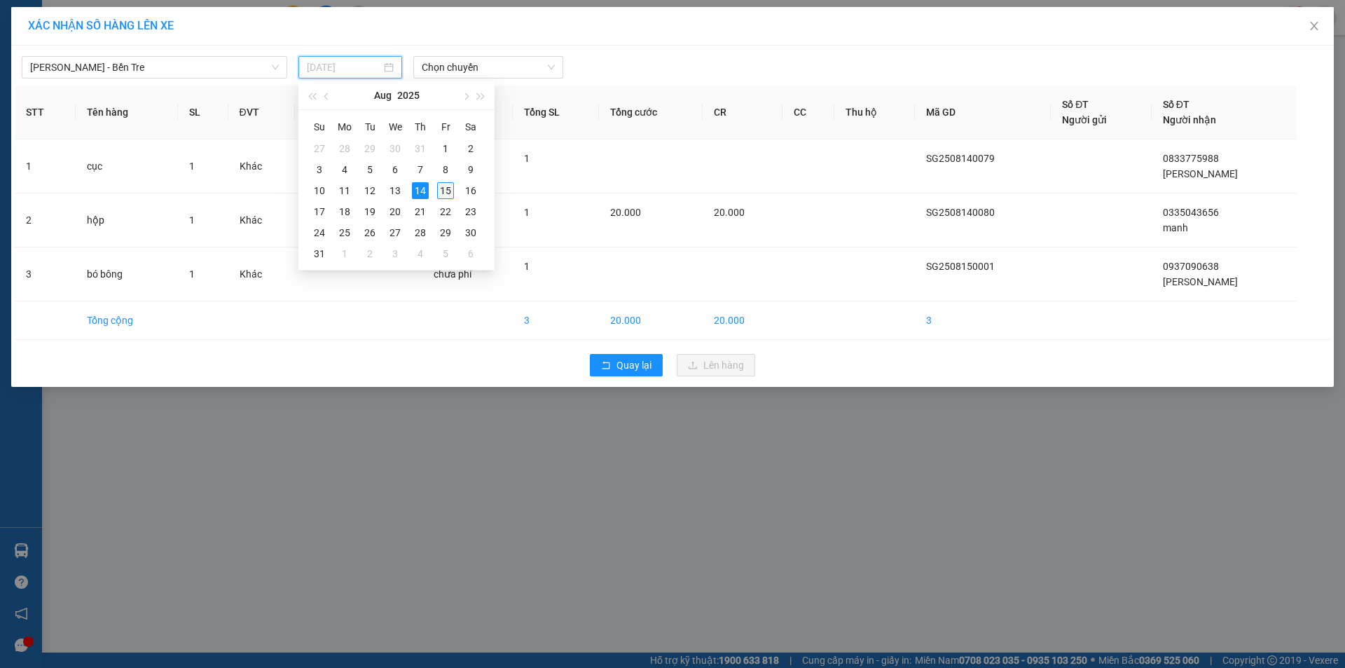
click at [449, 189] on div "15" at bounding box center [445, 190] width 17 height 17
type input "[DATE]"
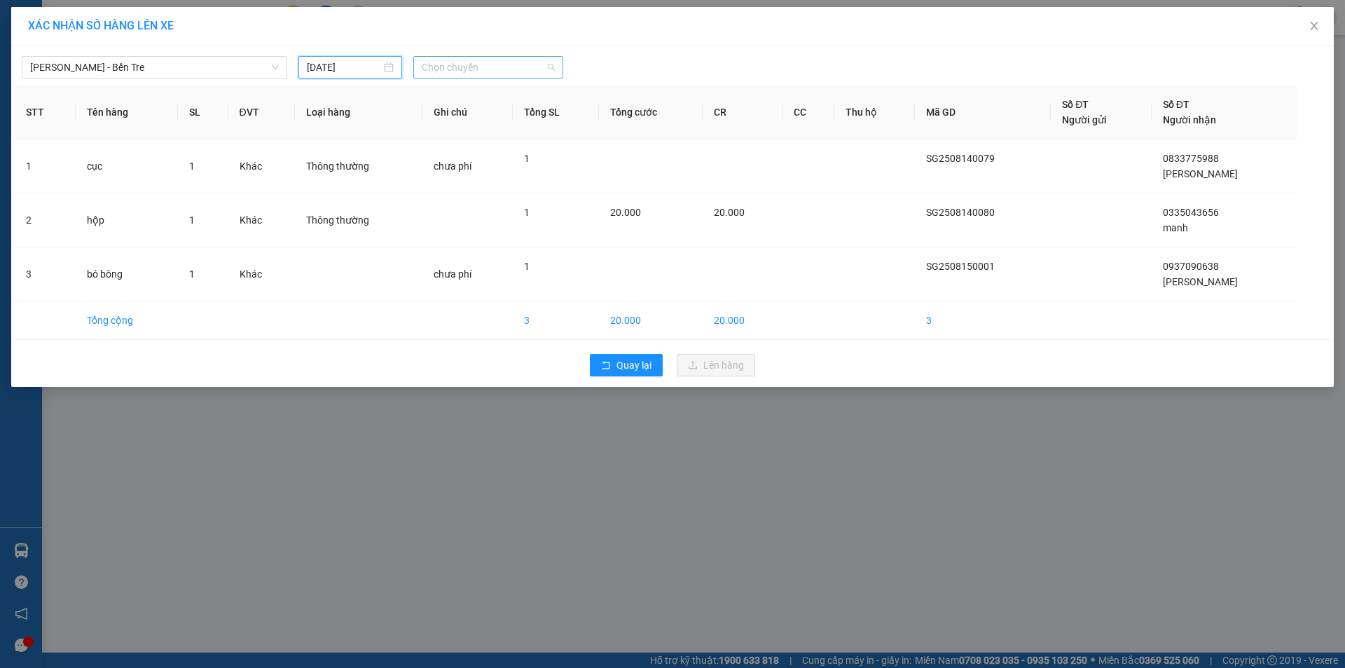
click at [486, 65] on span "Chọn chuyến" at bounding box center [488, 67] width 133 height 21
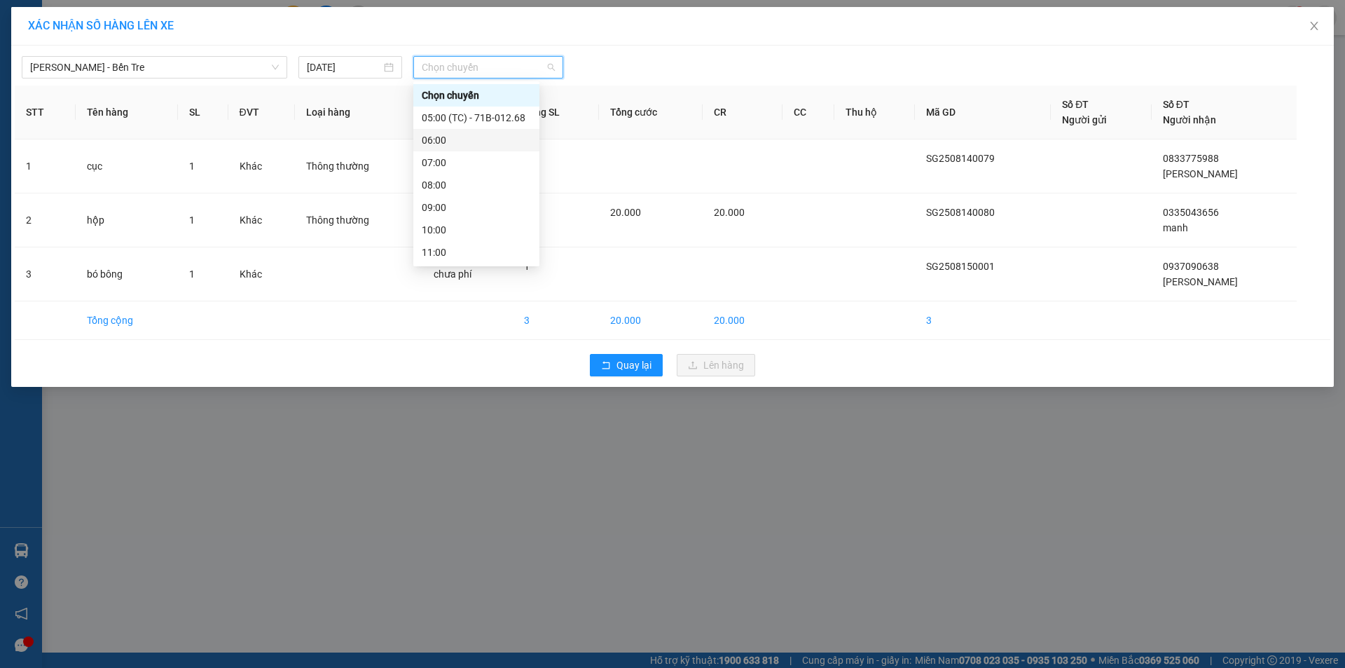
click at [472, 138] on div "06:00" at bounding box center [476, 139] width 109 height 15
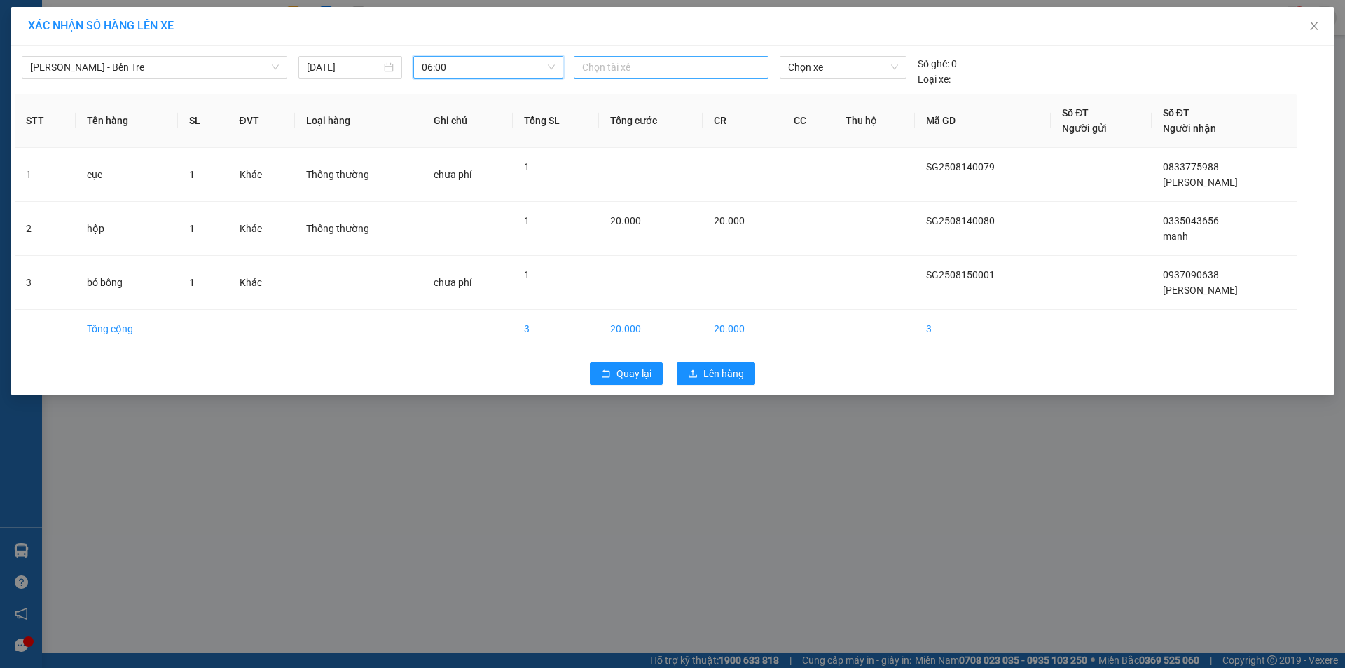
click at [613, 69] on div at bounding box center [671, 67] width 188 height 17
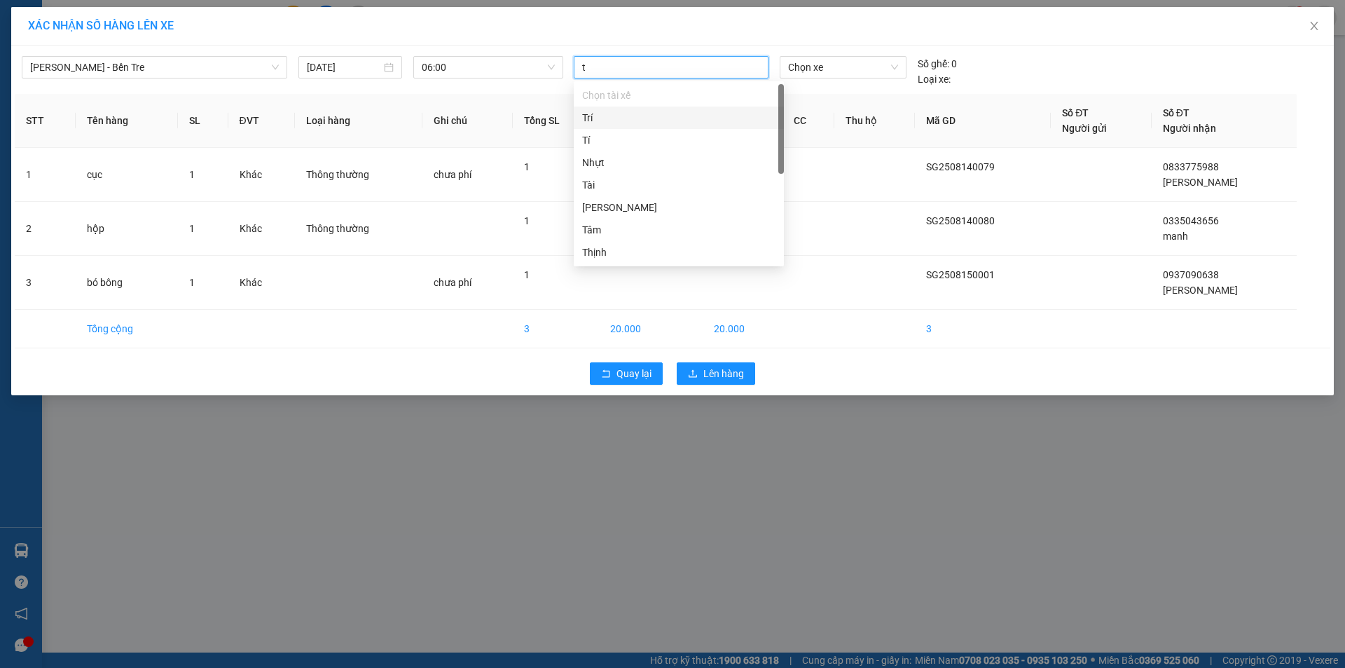
type input "ta"
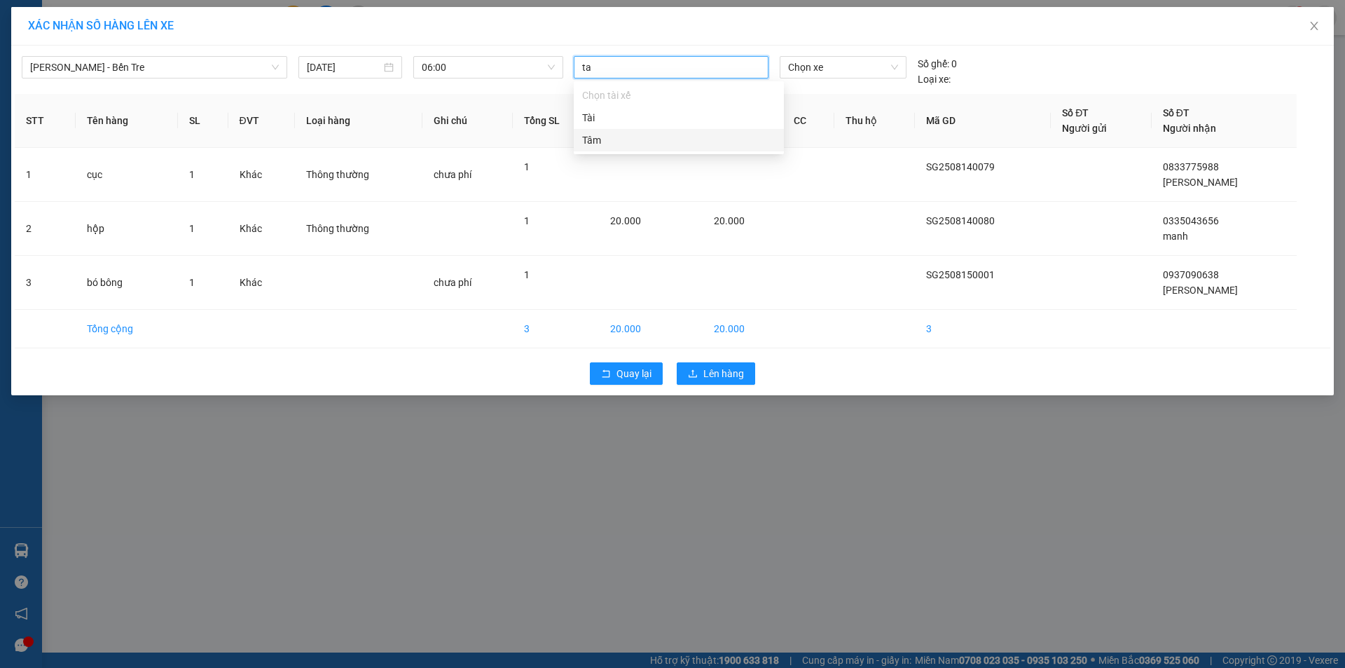
click at [596, 139] on div "Tâm" at bounding box center [678, 139] width 193 height 15
click at [844, 62] on span "Chọn xe" at bounding box center [842, 67] width 109 height 21
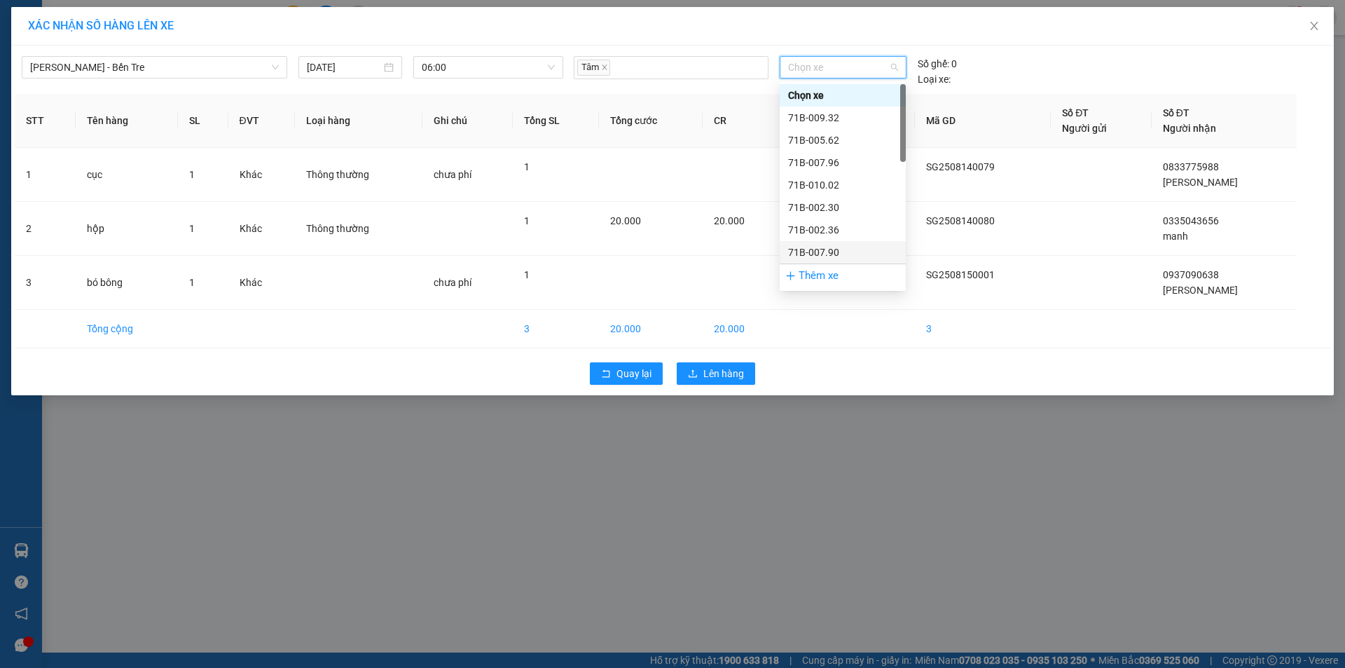
click at [839, 251] on div "71B-007.90" at bounding box center [842, 252] width 109 height 15
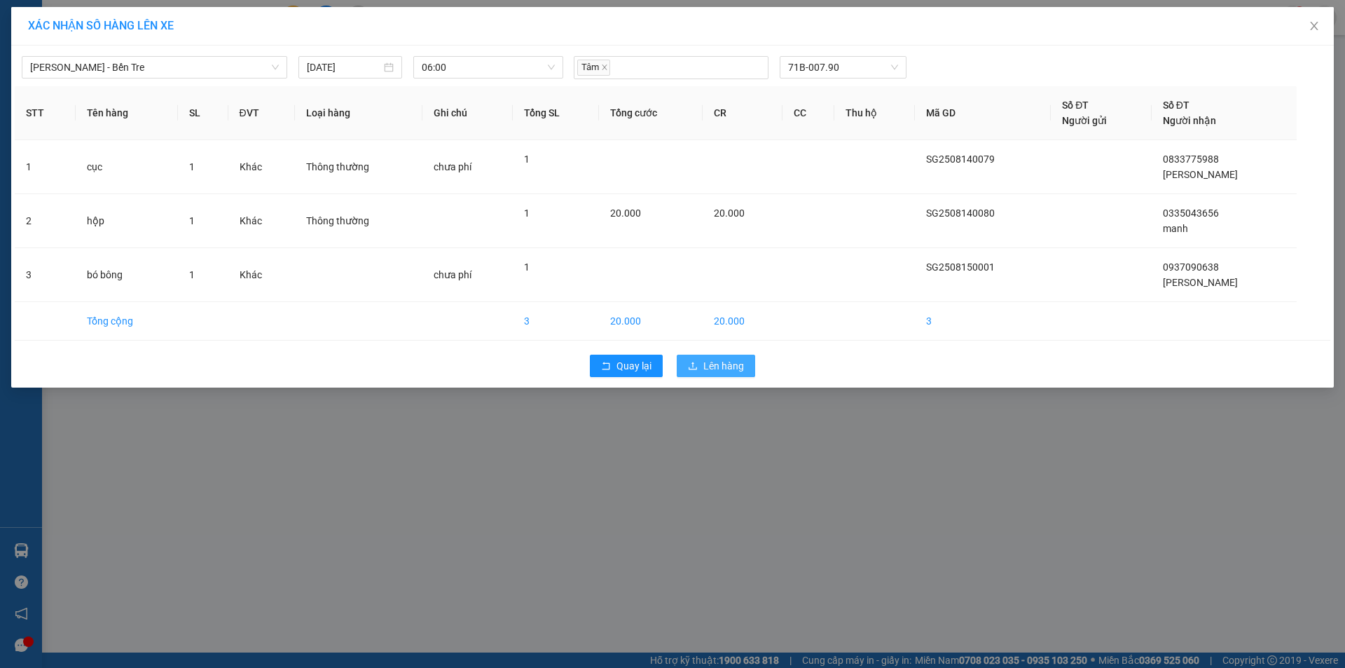
click at [709, 371] on span "Lên hàng" at bounding box center [723, 365] width 41 height 15
